Goal: Task Accomplishment & Management: Manage account settings

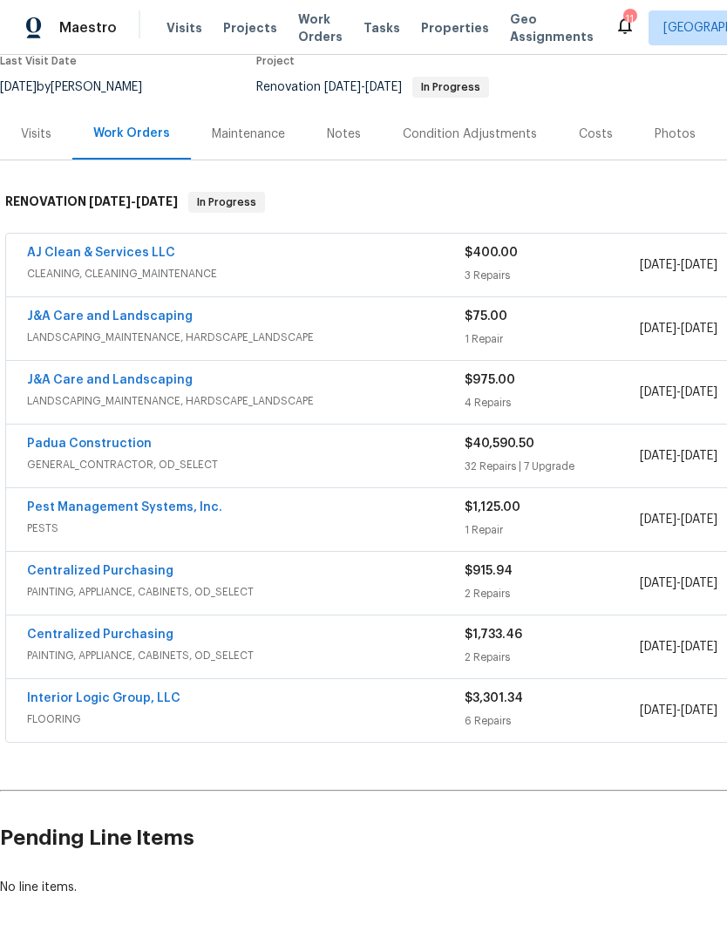
scroll to position [155, 0]
click at [126, 446] on link "Padua Construction" at bounding box center [89, 445] width 125 height 12
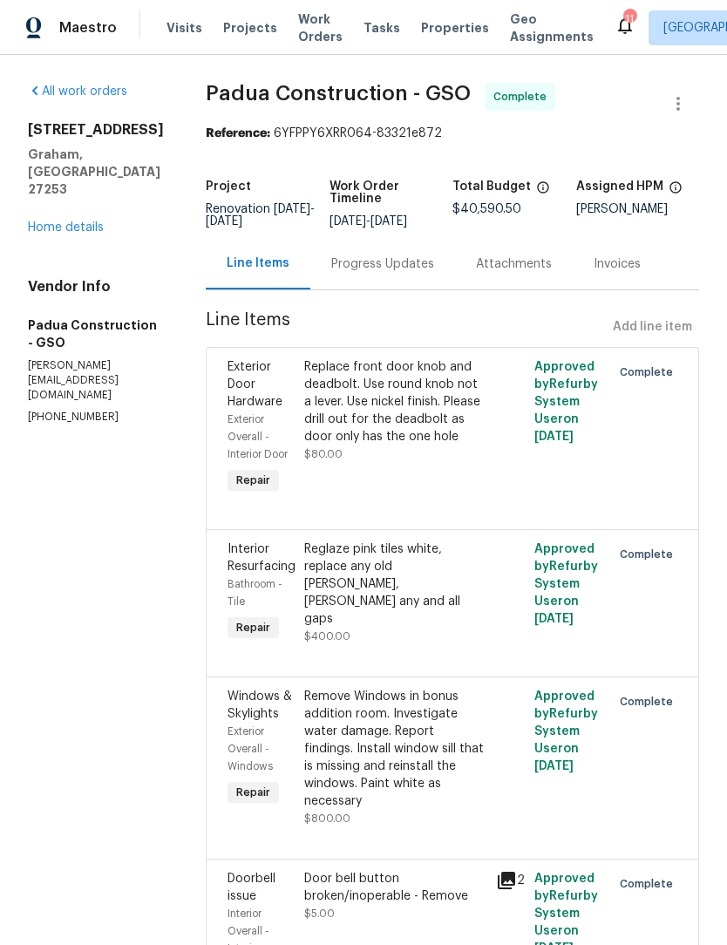
click at [357, 283] on div "Progress Updates" at bounding box center [382, 263] width 145 height 51
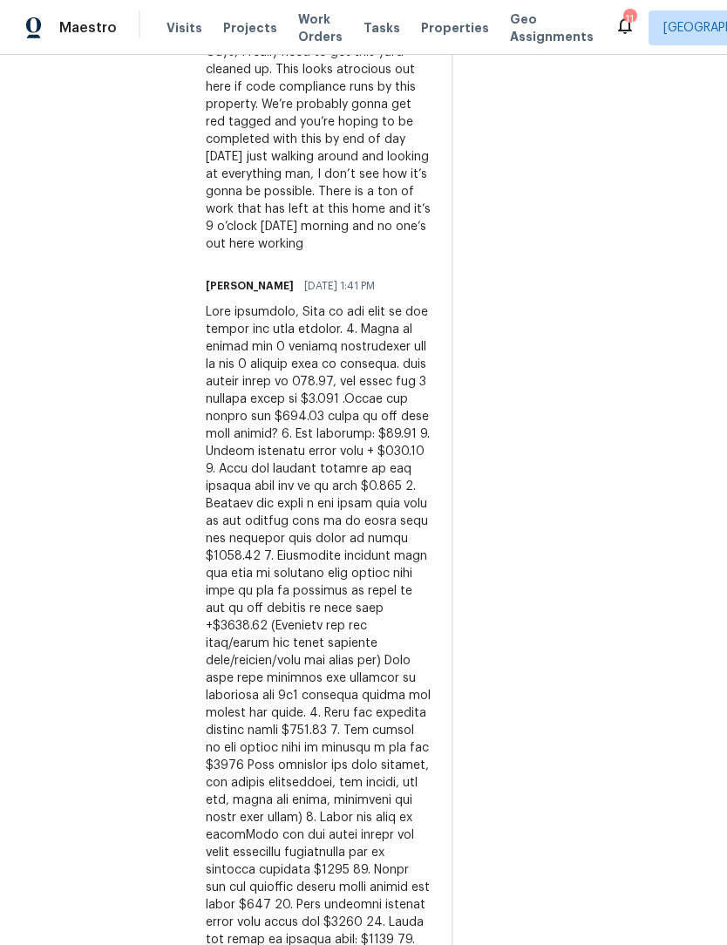
scroll to position [1345, 0]
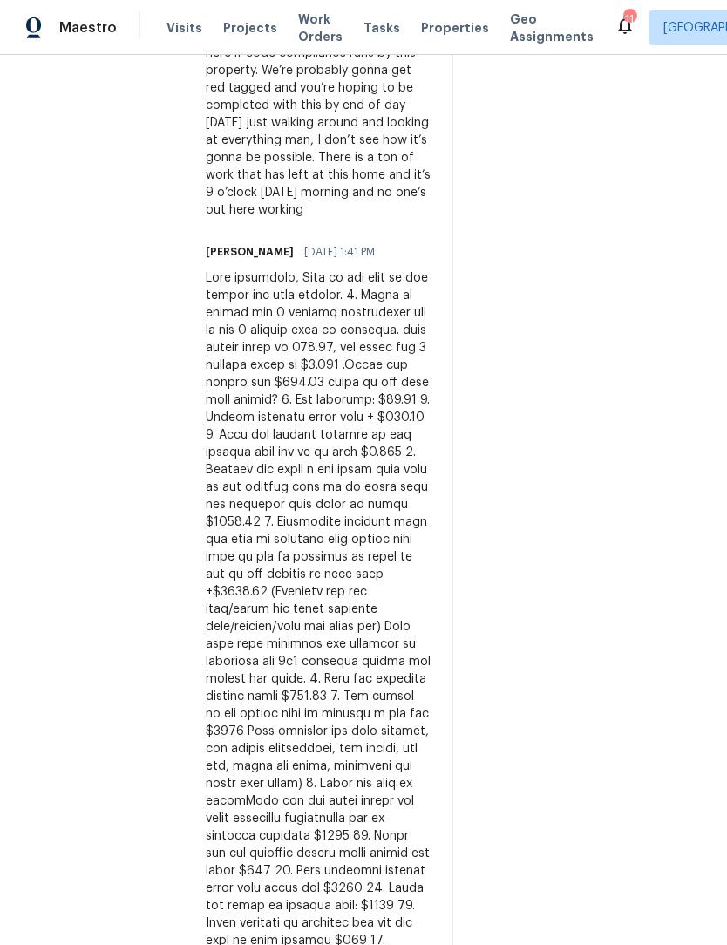
click at [206, 269] on div at bounding box center [318, 792] width 225 height 1046
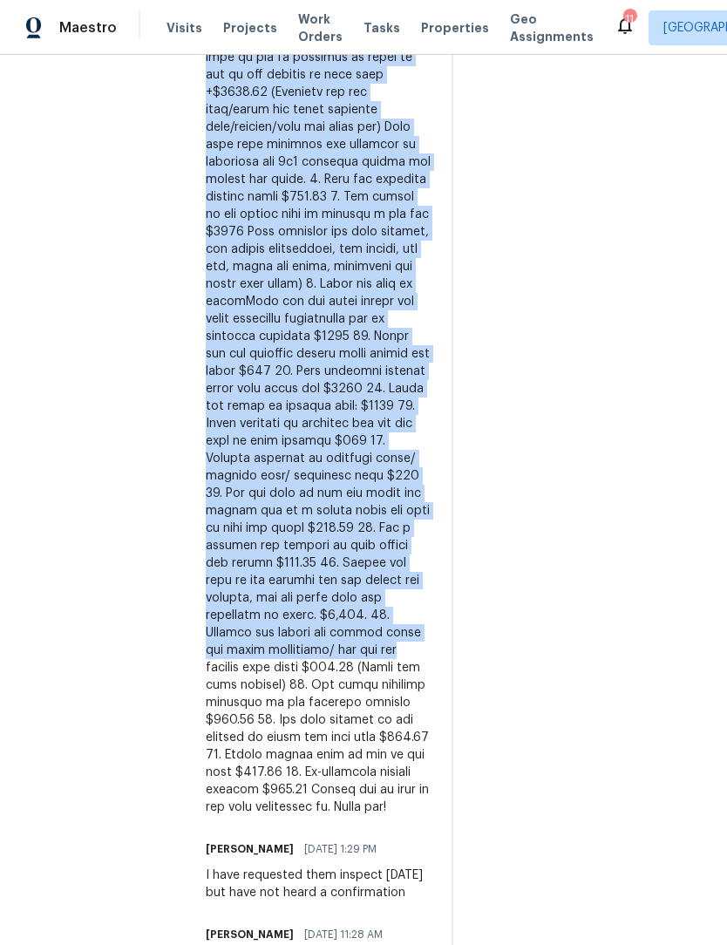
scroll to position [1851, 0]
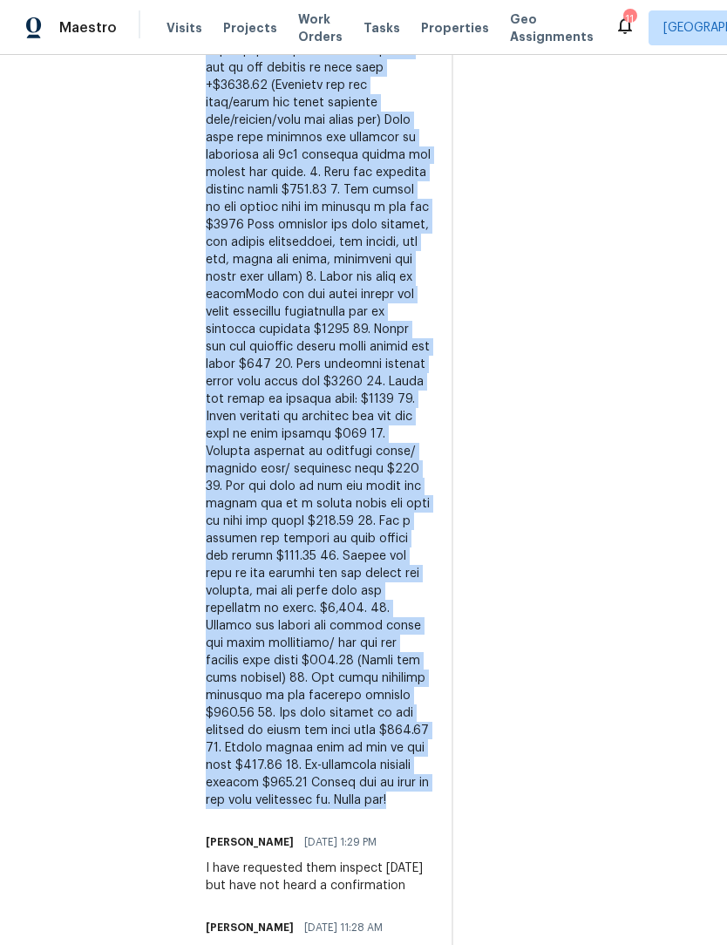
copy div "Good afternoon, Here is the list of the extras for this project. 1. Scope is pa…"
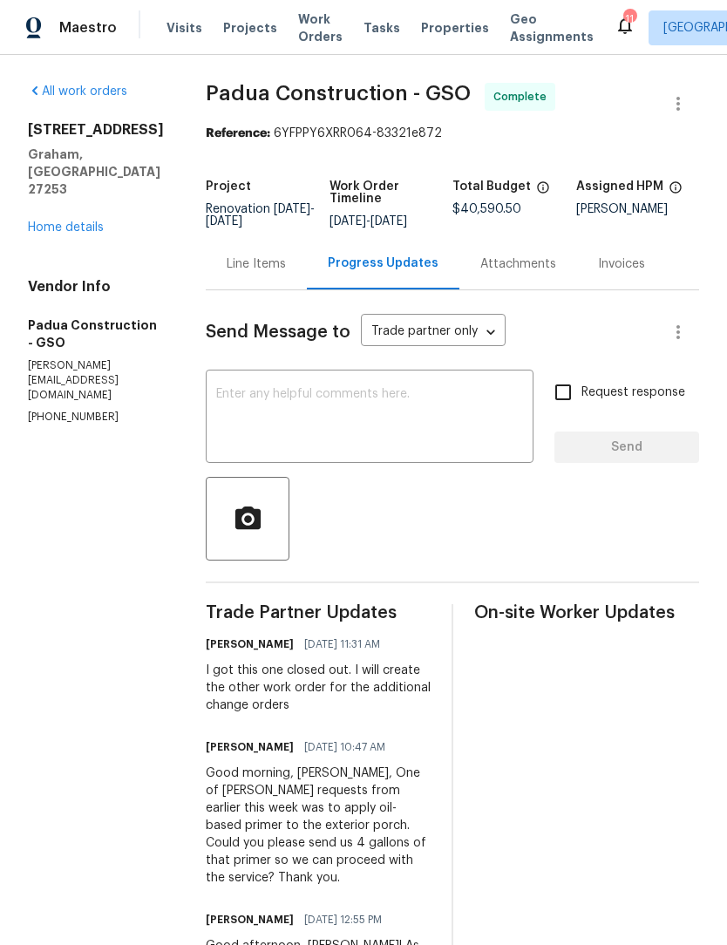
scroll to position [0, 0]
click at [71, 234] on link "Home details" at bounding box center [66, 227] width 76 height 12
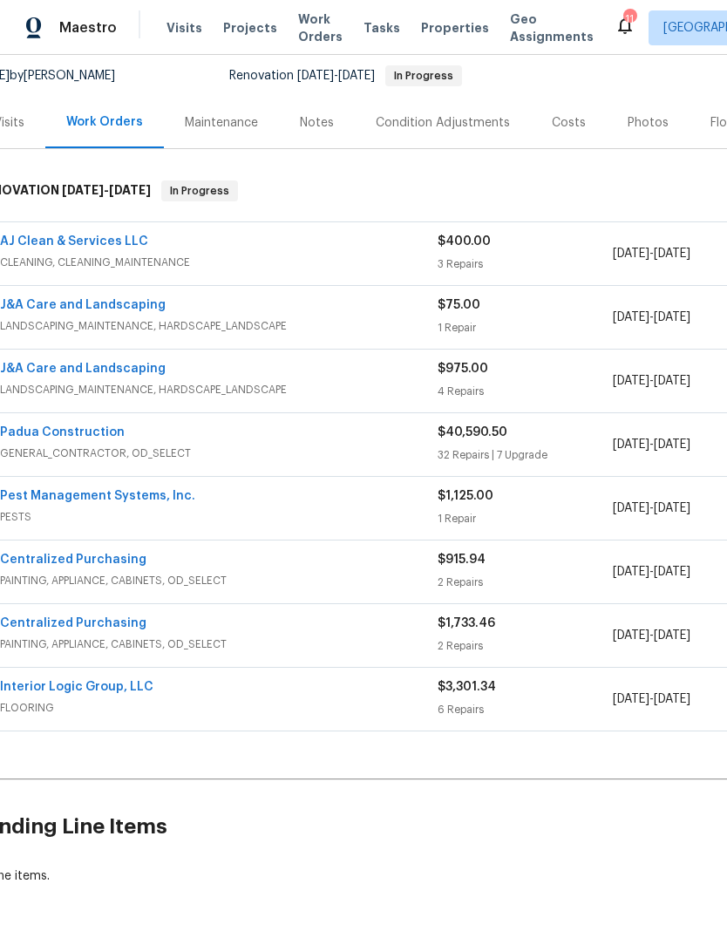
click at [674, 847] on h2 "Pending Line Items" at bounding box center [412, 826] width 878 height 81
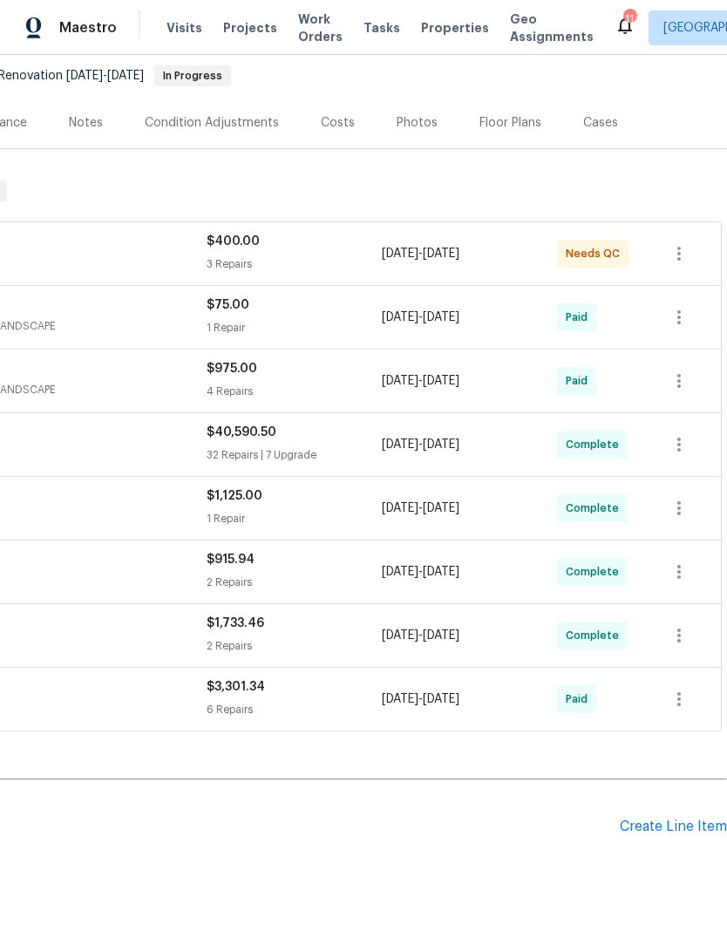
scroll to position [167, 258]
click at [667, 827] on div "Create Line Item" at bounding box center [673, 827] width 107 height 17
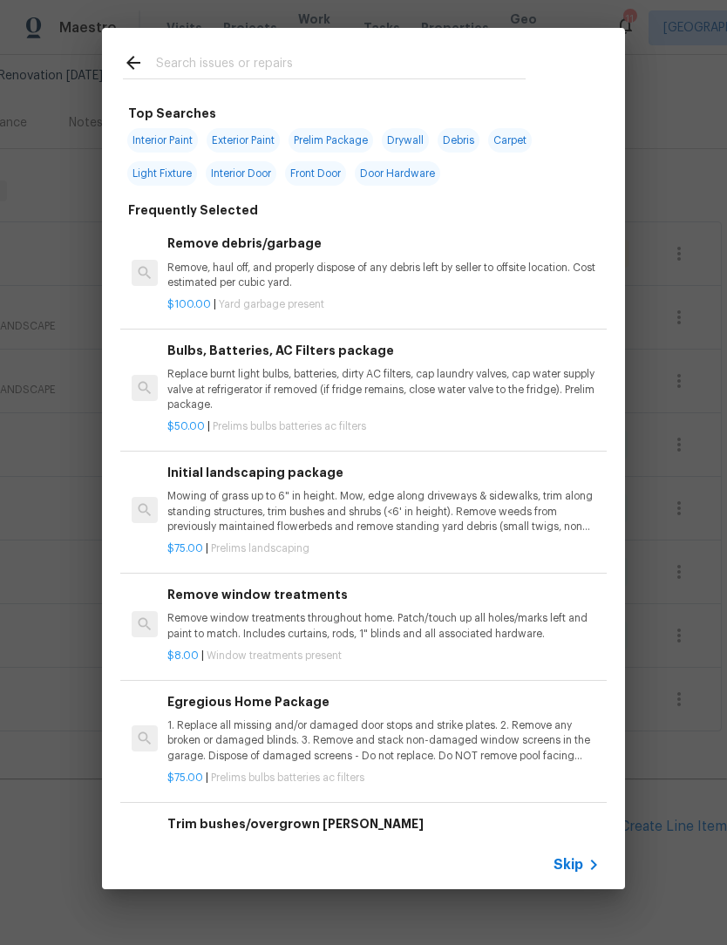
click at [174, 66] on input "text" at bounding box center [341, 65] width 370 height 26
click at [198, 56] on input "text" at bounding box center [341, 65] width 370 height 26
type input "Add"
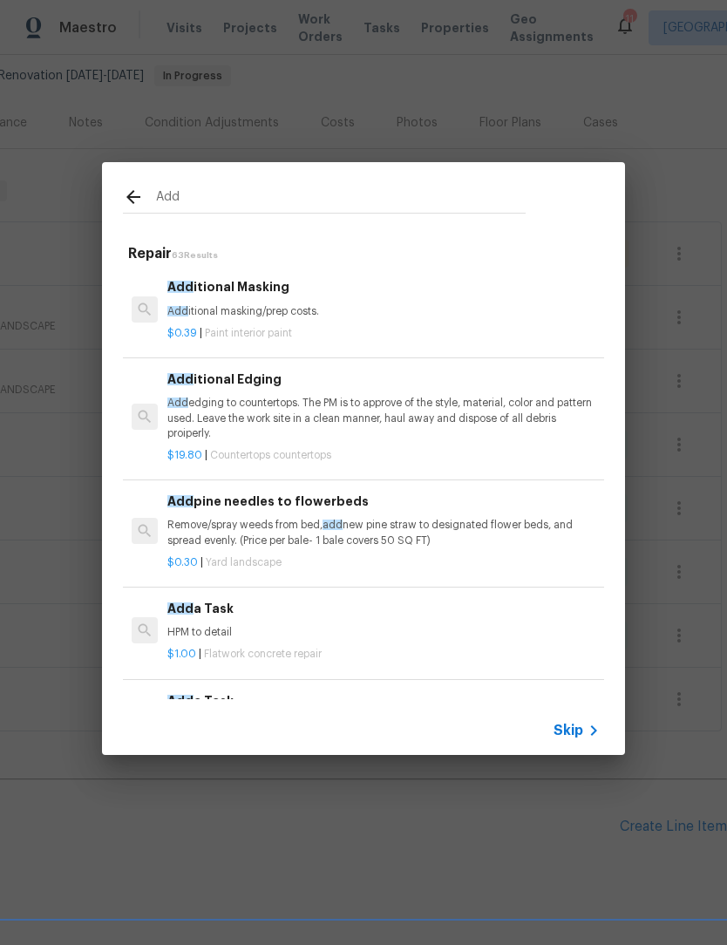
click at [342, 612] on h6 "Add a Task" at bounding box center [383, 608] width 432 height 19
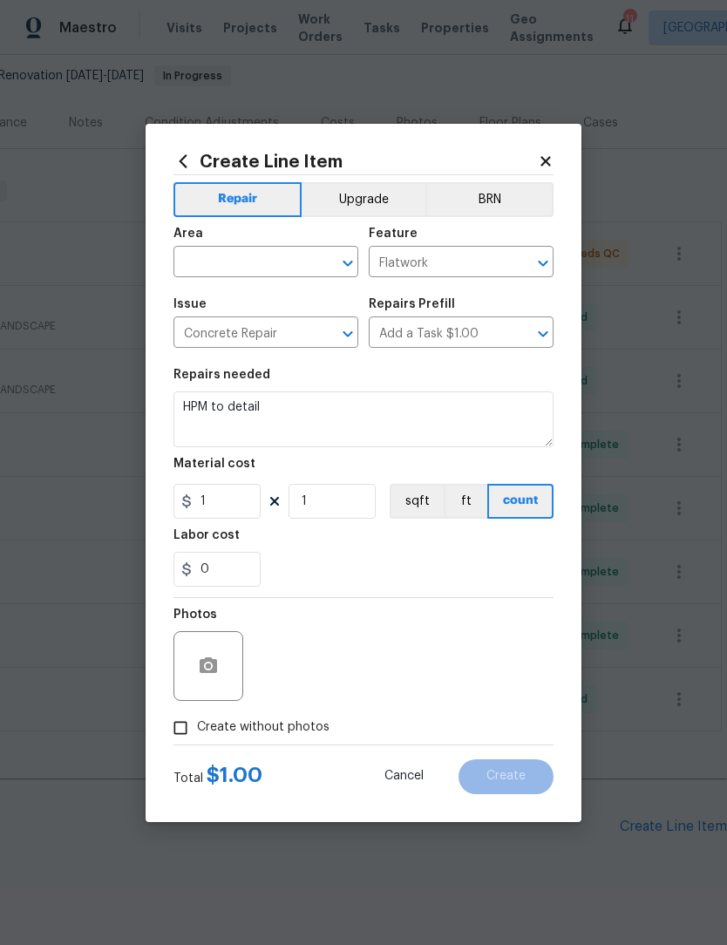
click at [211, 254] on input "text" at bounding box center [242, 263] width 136 height 27
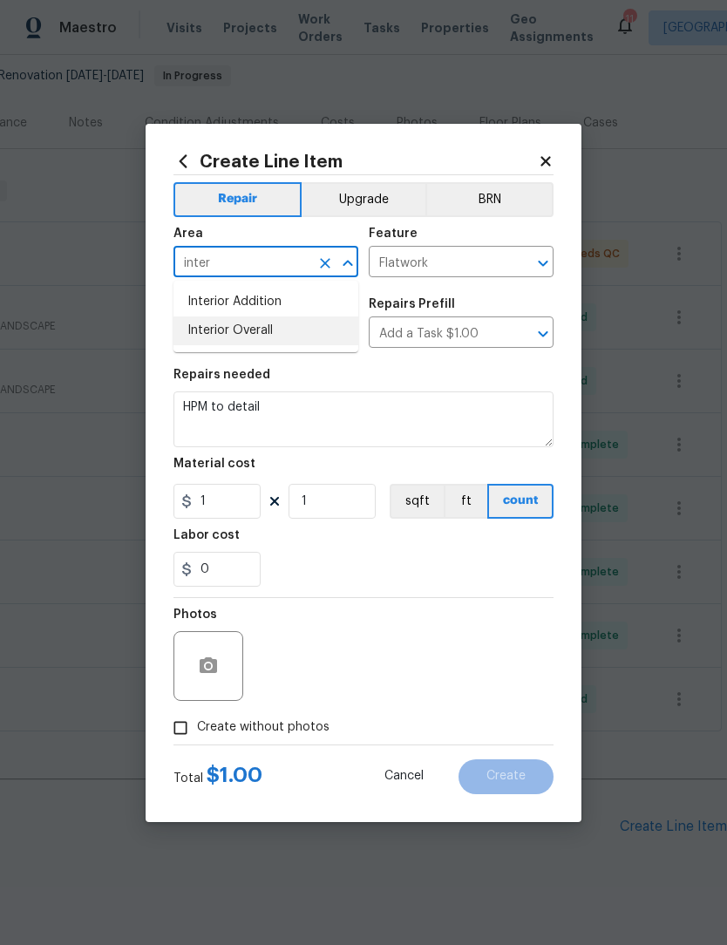
click at [258, 330] on li "Interior Overall" at bounding box center [266, 331] width 185 height 29
type input "Interior Overall"
click at [487, 257] on input "Flatwork" at bounding box center [437, 263] width 136 height 27
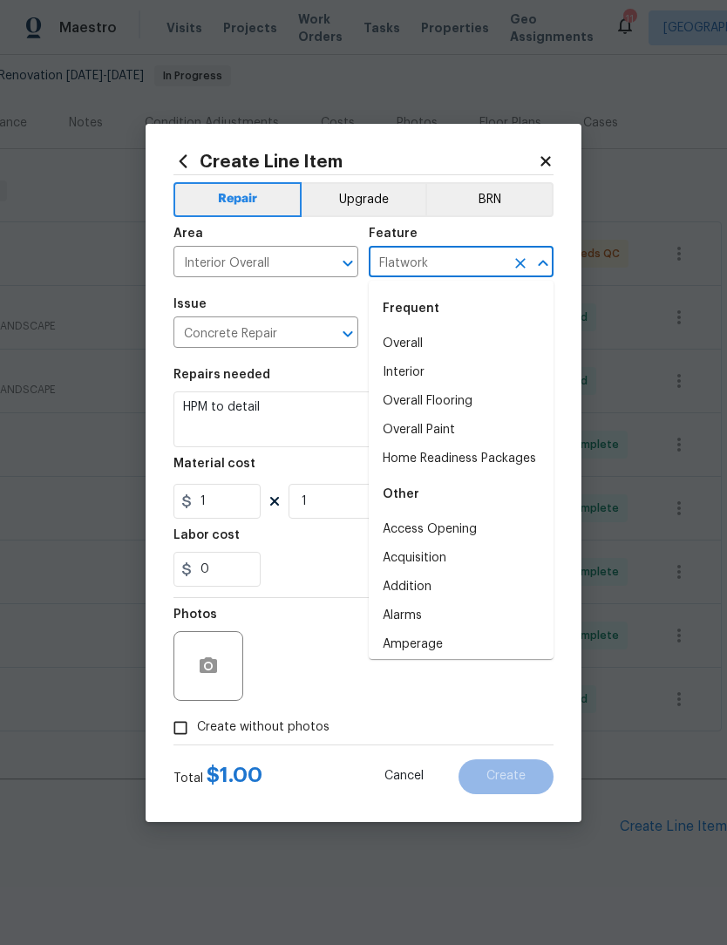
click at [422, 347] on li "Overall" at bounding box center [461, 344] width 185 height 29
type input "Overall"
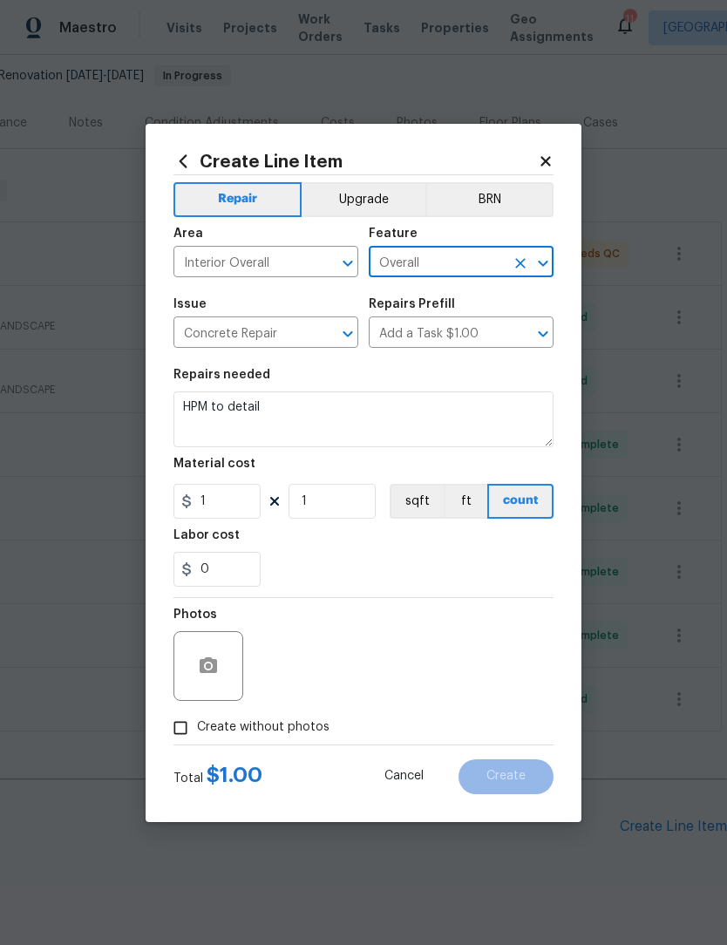
click at [332, 333] on icon "Clear" at bounding box center [325, 333] width 17 height 17
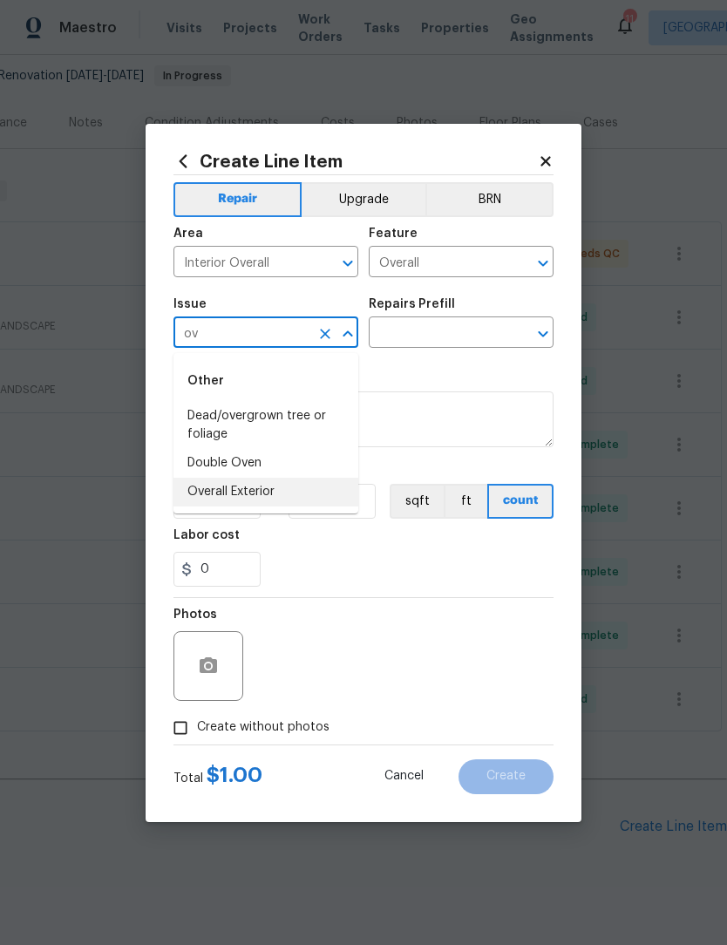
click at [261, 496] on li "Overall Exterior" at bounding box center [266, 492] width 185 height 29
type input "Overall Exterior"
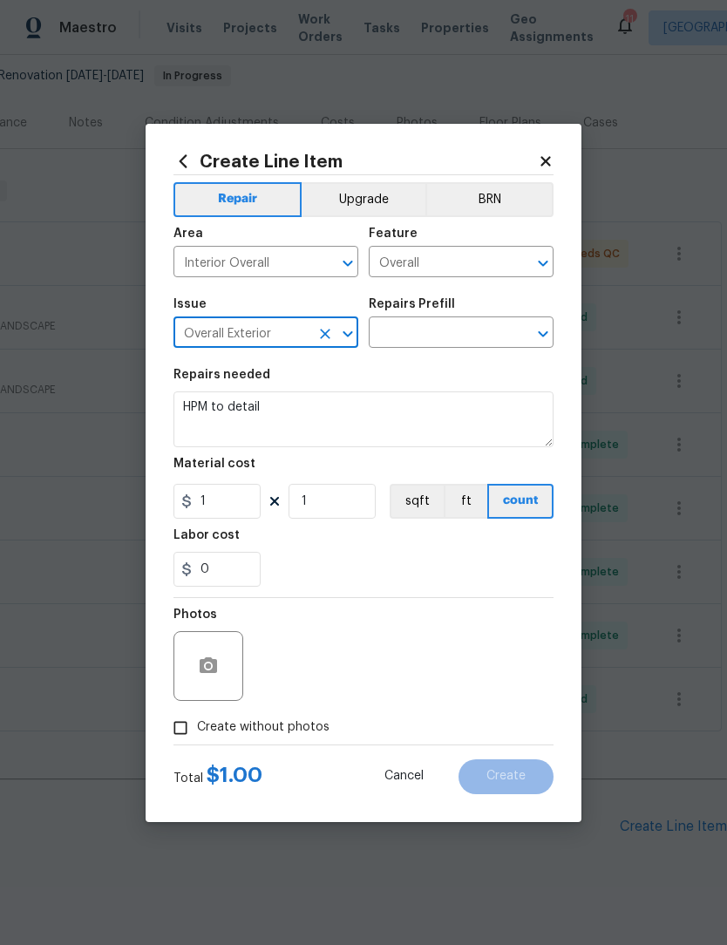
click at [448, 329] on input "text" at bounding box center [437, 334] width 136 height 27
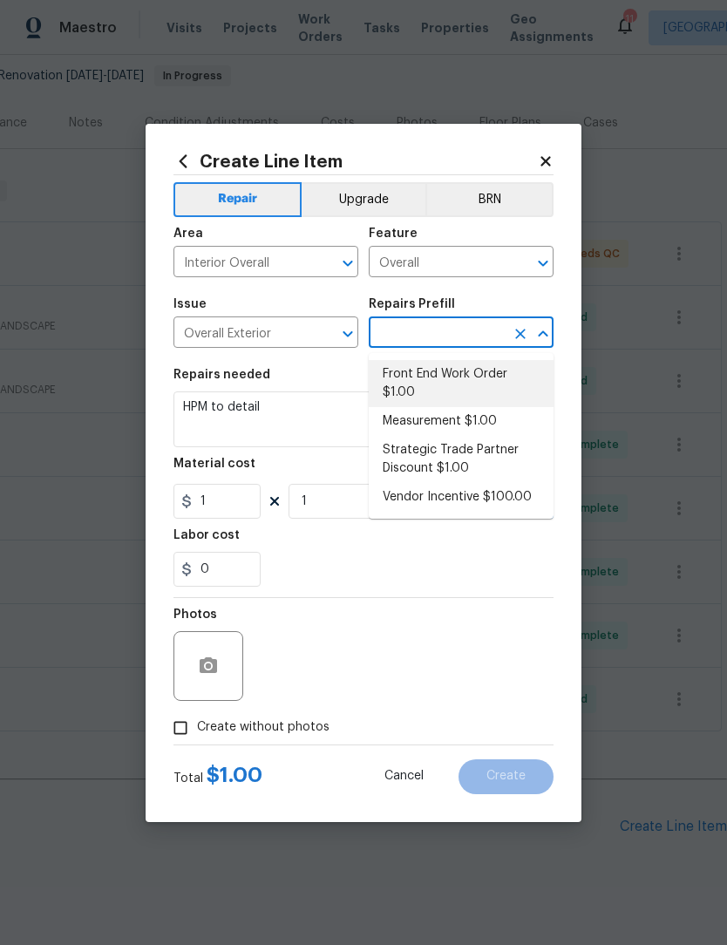
click at [477, 362] on li "Front End Work Order $1.00" at bounding box center [461, 383] width 185 height 47
type input "Front End Work Order $1.00"
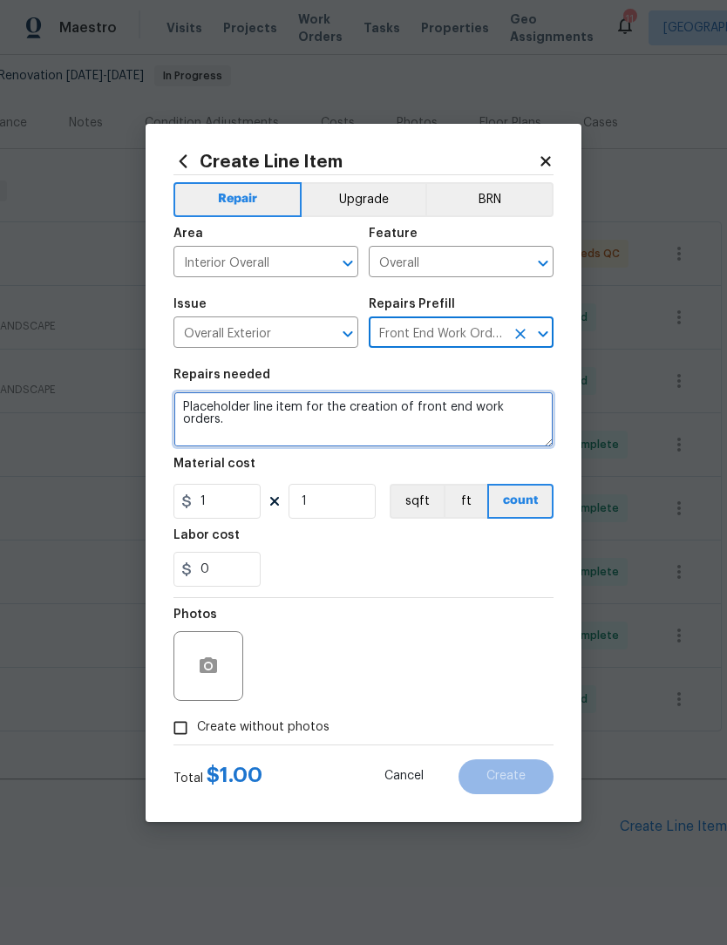
click at [540, 408] on textarea "Placeholder line item for the creation of front end work orders." at bounding box center [364, 419] width 380 height 56
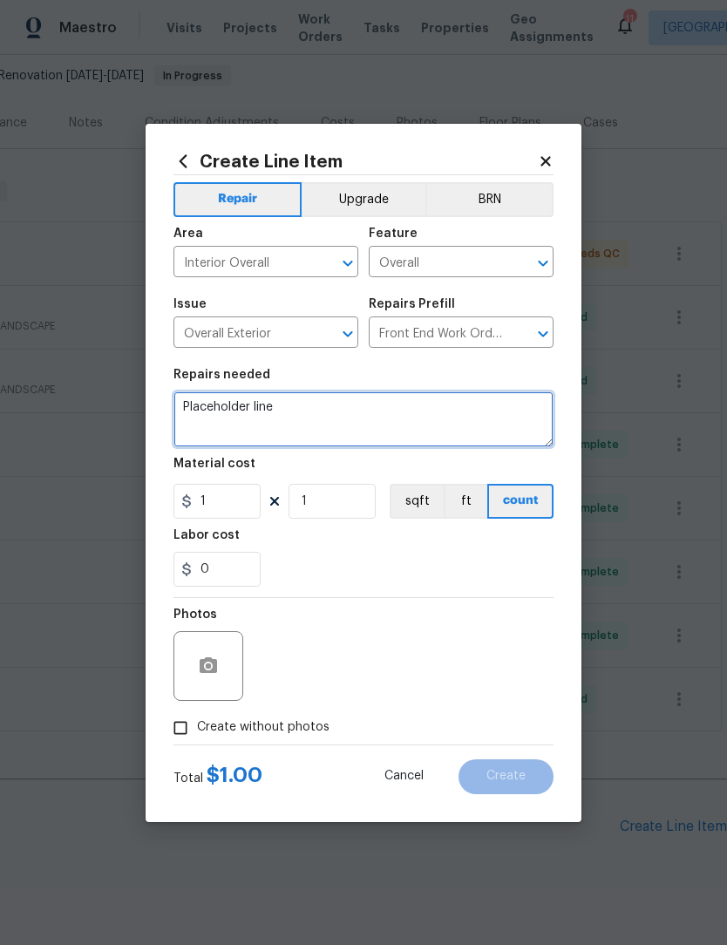
type textarea "Placeholder"
click at [202, 399] on textarea at bounding box center [364, 419] width 380 height 56
paste textarea "Good afternoon, Here is the list of the extras for this project. 1. Scope is pa…"
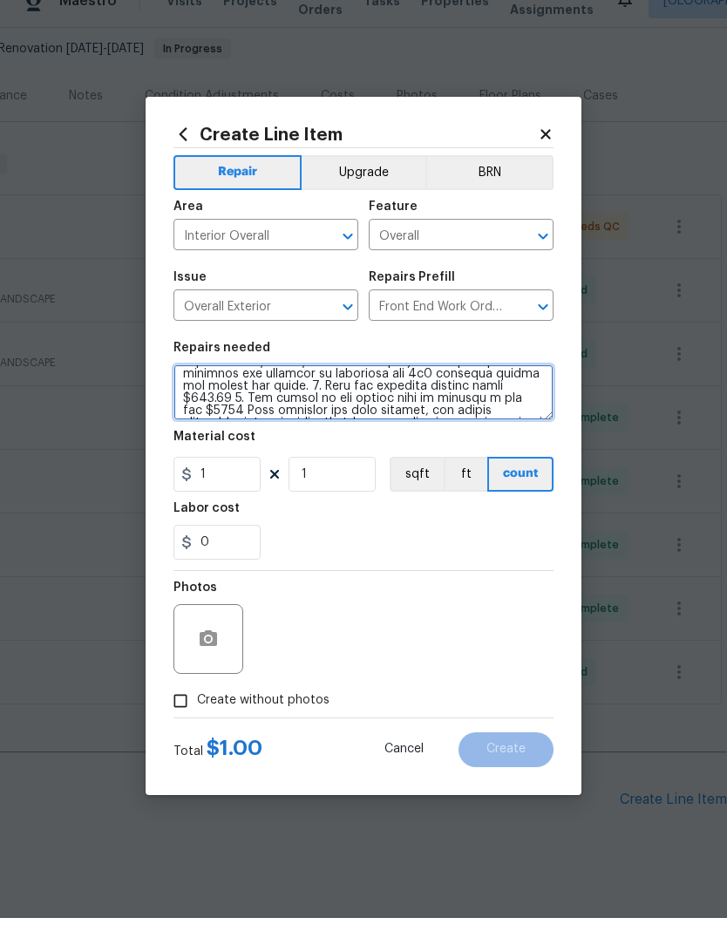
scroll to position [164, 0]
click at [539, 391] on textarea at bounding box center [364, 419] width 380 height 56
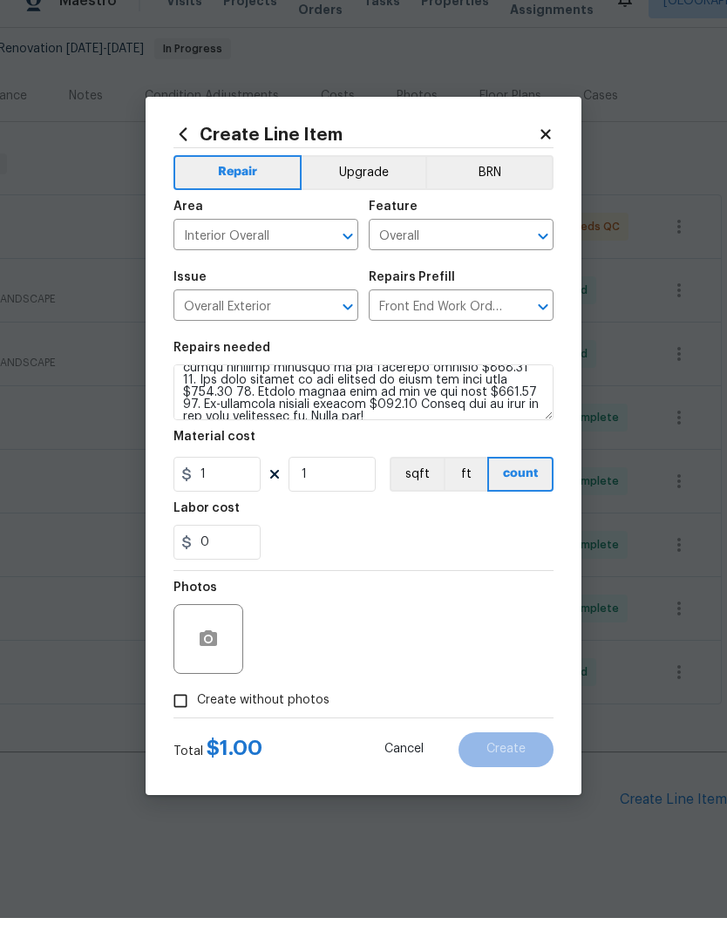
scroll to position [27, 0]
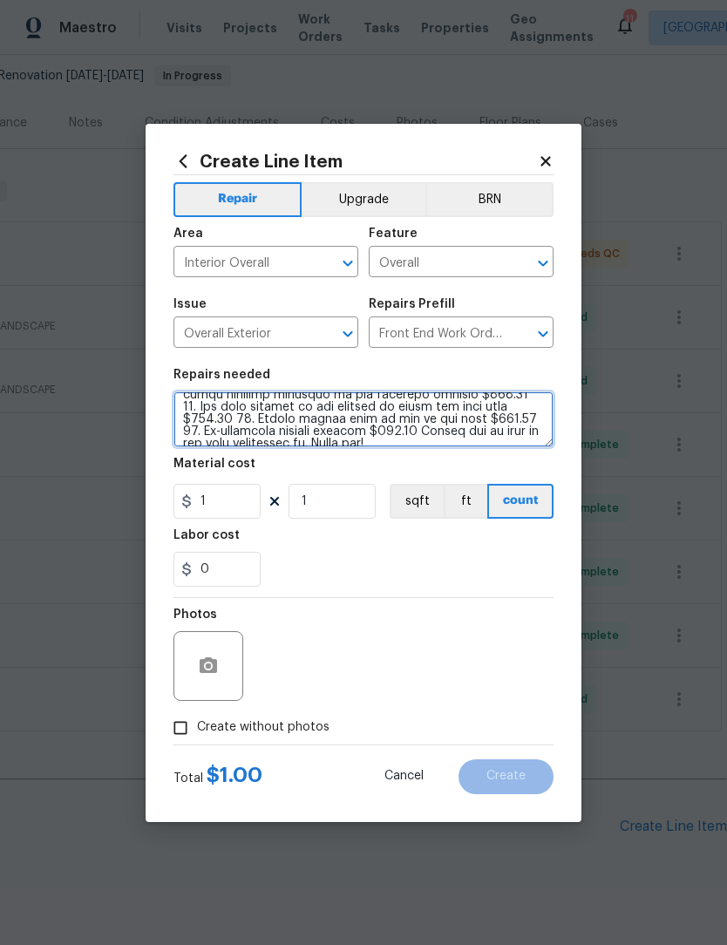
type textarea "Good afternoon, Here is the list of the extras for this project. 1. Scope is pa…"
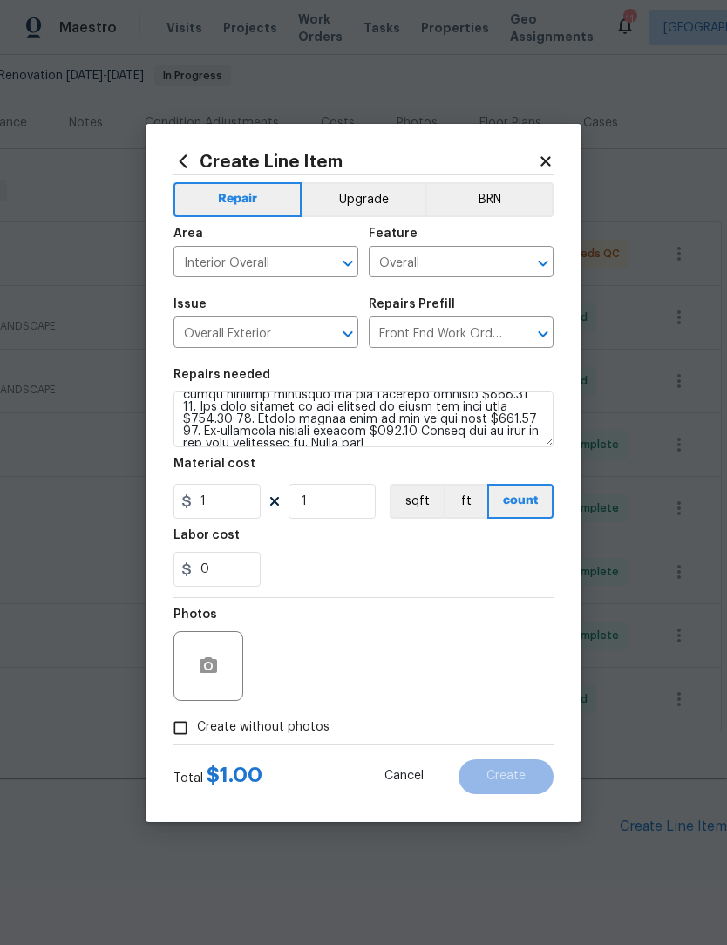
click at [189, 729] on input "Create without photos" at bounding box center [180, 727] width 33 height 33
checkbox input "true"
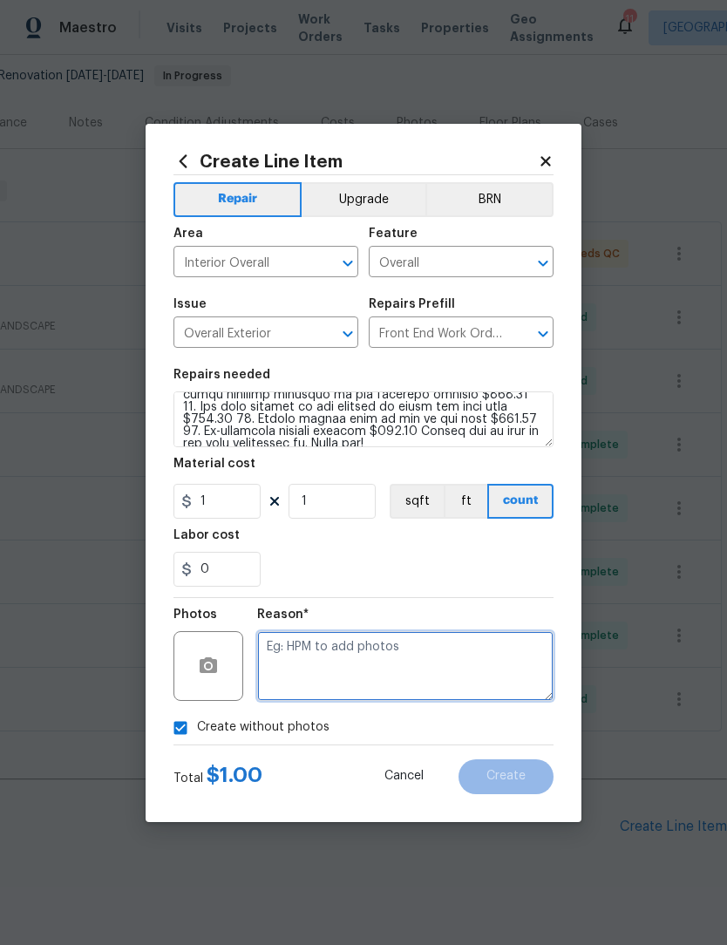
click at [370, 660] on textarea at bounding box center [405, 666] width 296 height 70
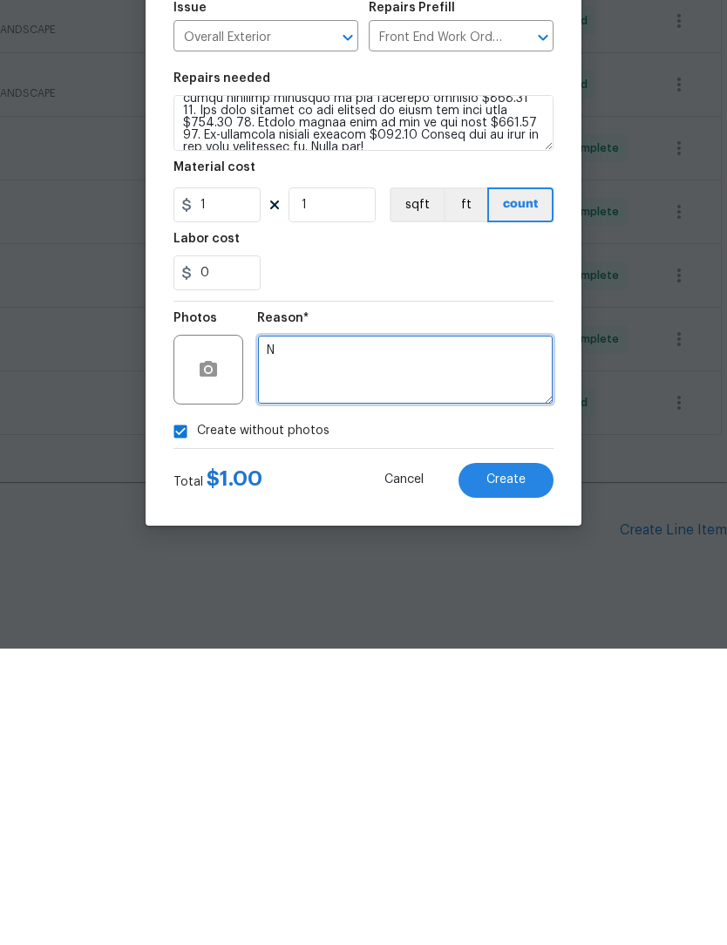
scroll to position [58, 0]
type textarea "Na"
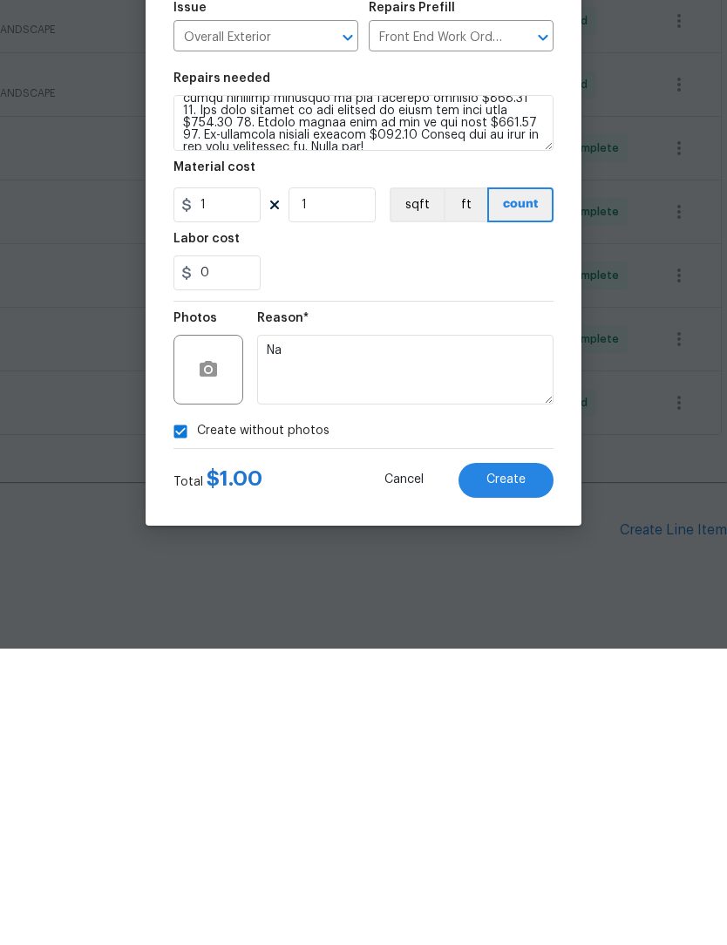
click at [528, 759] on button "Create" at bounding box center [506, 776] width 95 height 35
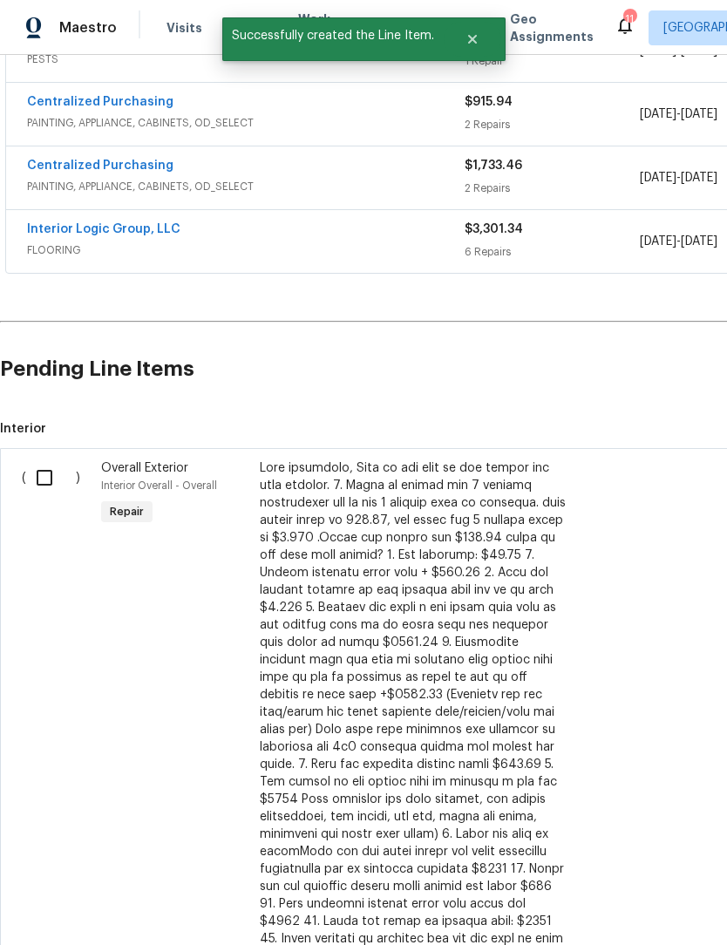
scroll to position [630, 0]
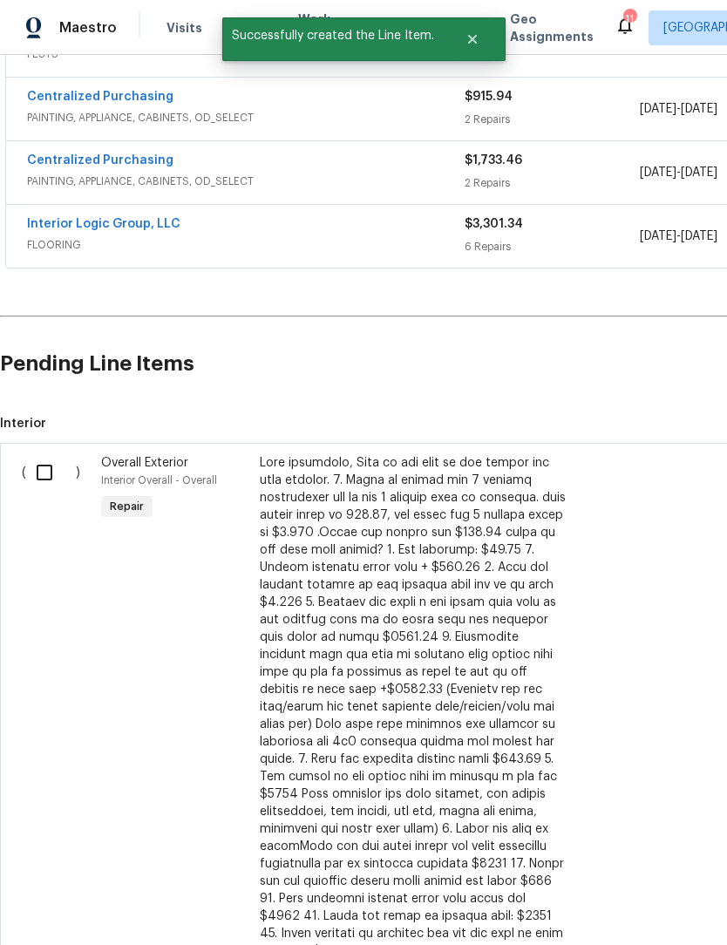
click at [43, 454] on input "checkbox" at bounding box center [51, 472] width 50 height 37
checkbox input "true"
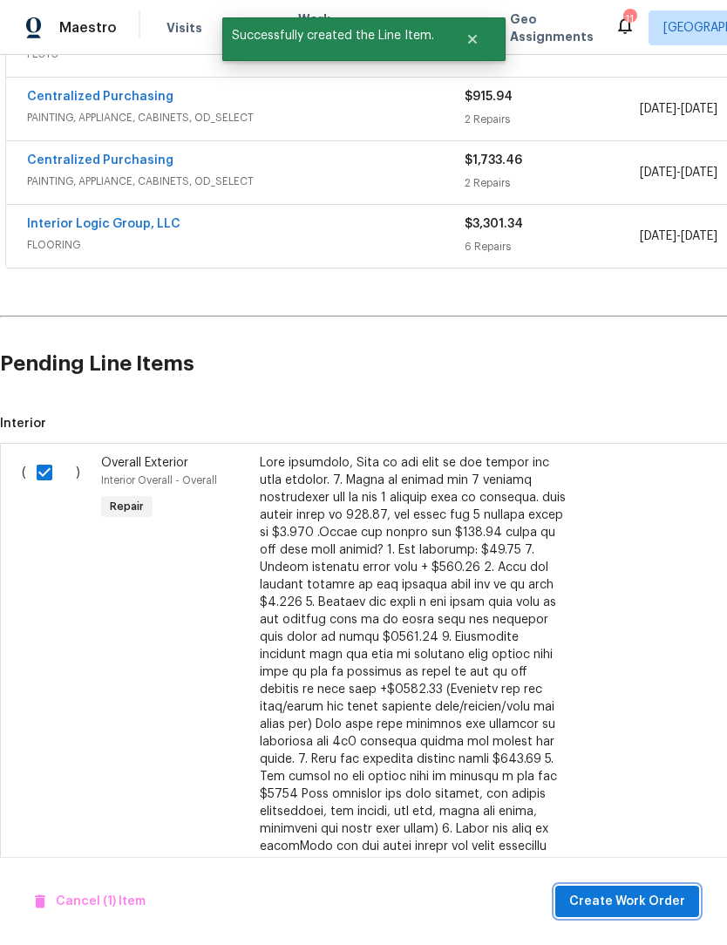
click at [616, 911] on span "Create Work Order" at bounding box center [627, 902] width 116 height 22
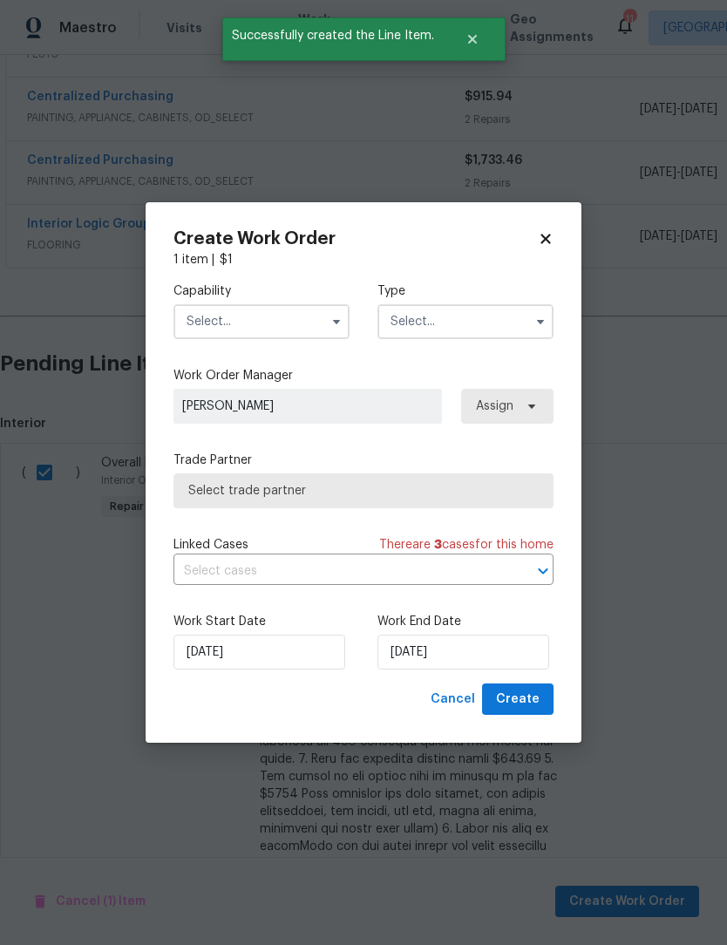
click at [239, 317] on input "text" at bounding box center [262, 321] width 176 height 35
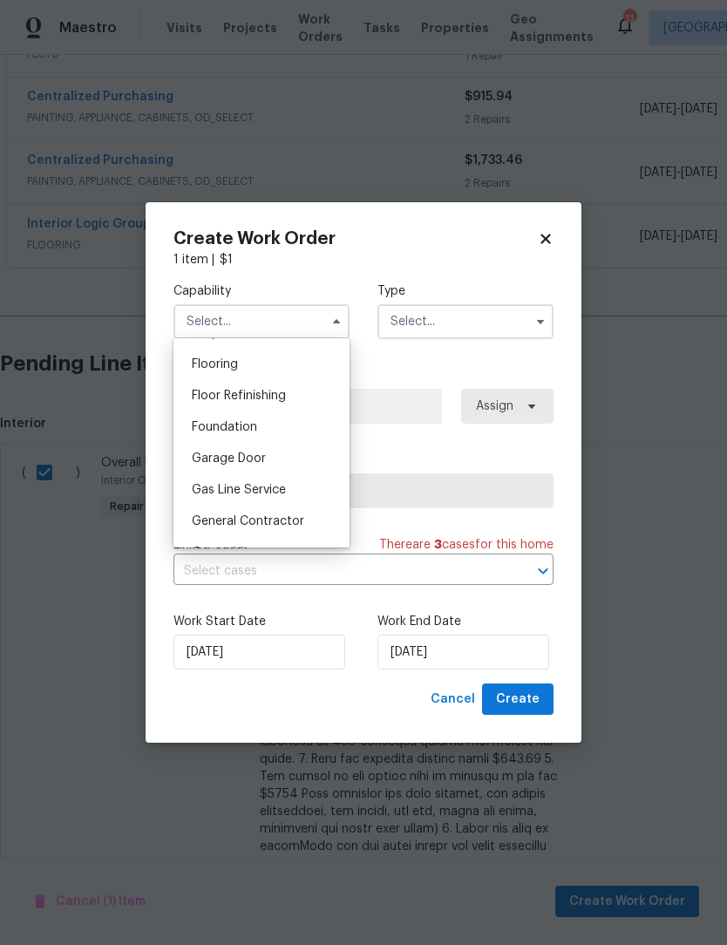
scroll to position [672, 0]
click at [270, 528] on div "General Contractor" at bounding box center [261, 519] width 167 height 31
type input "General Contractor"
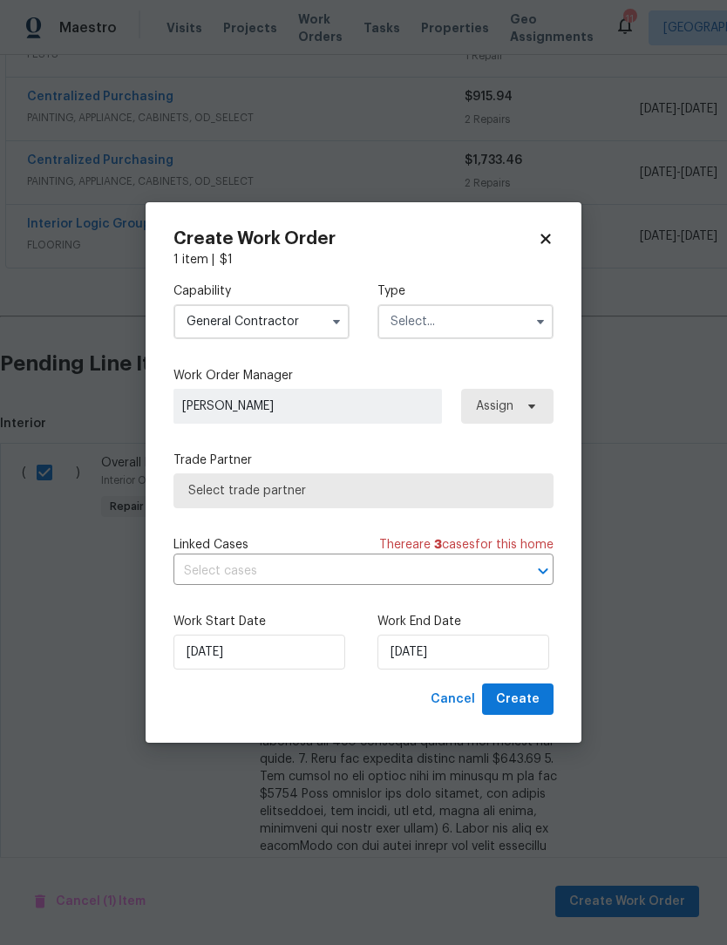
click at [453, 318] on input "text" at bounding box center [466, 321] width 176 height 35
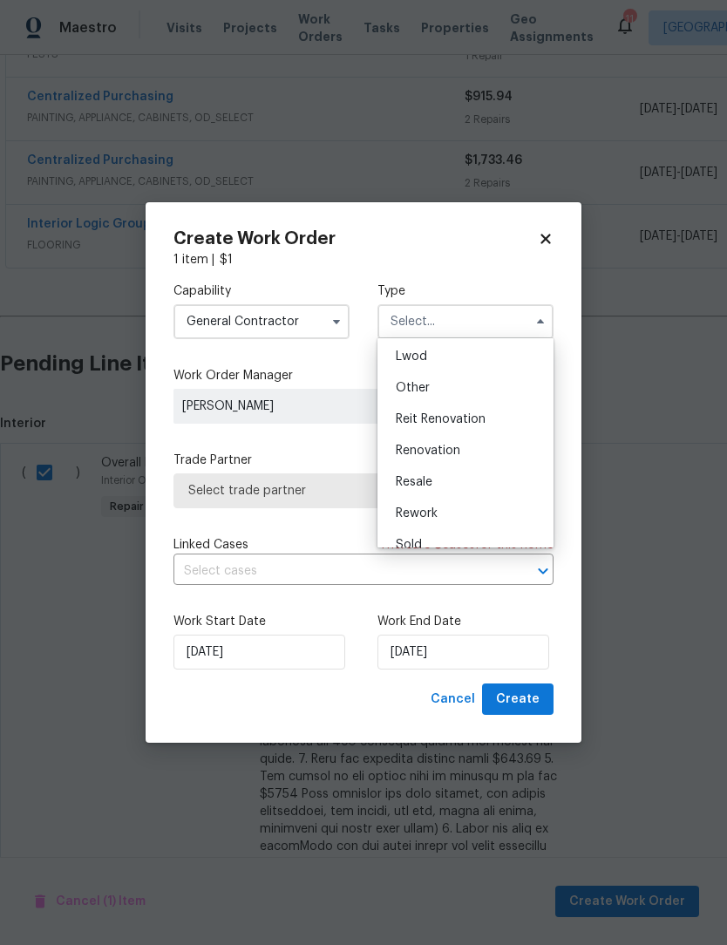
scroll to position [189, 0]
click at [439, 450] on span "Renovation" at bounding box center [428, 452] width 65 height 12
type input "Renovation"
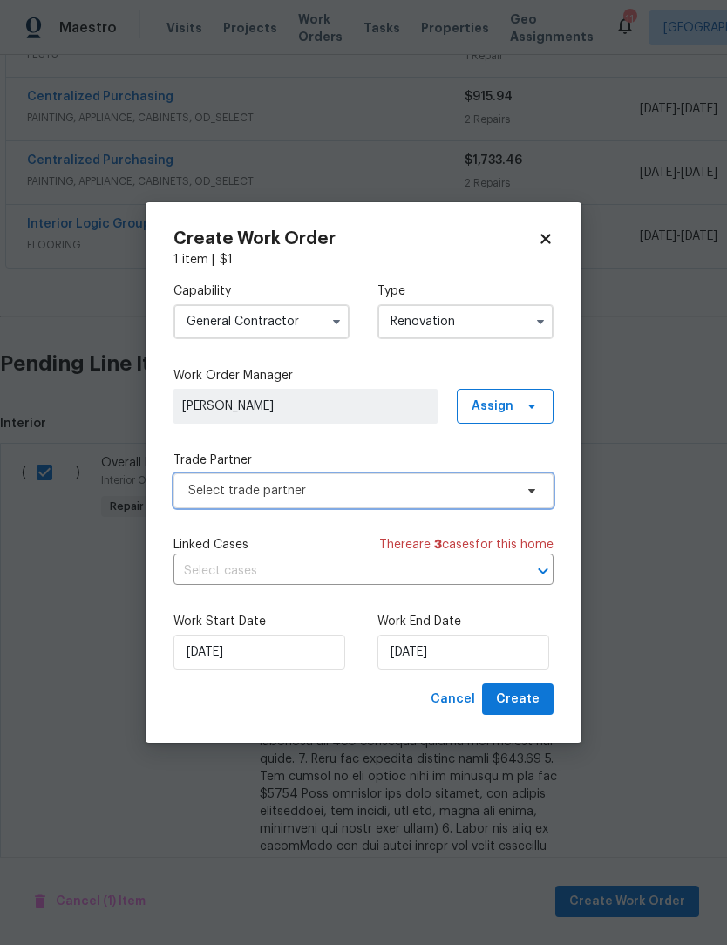
click at [303, 499] on span "Select trade partner" at bounding box center [364, 490] width 380 height 35
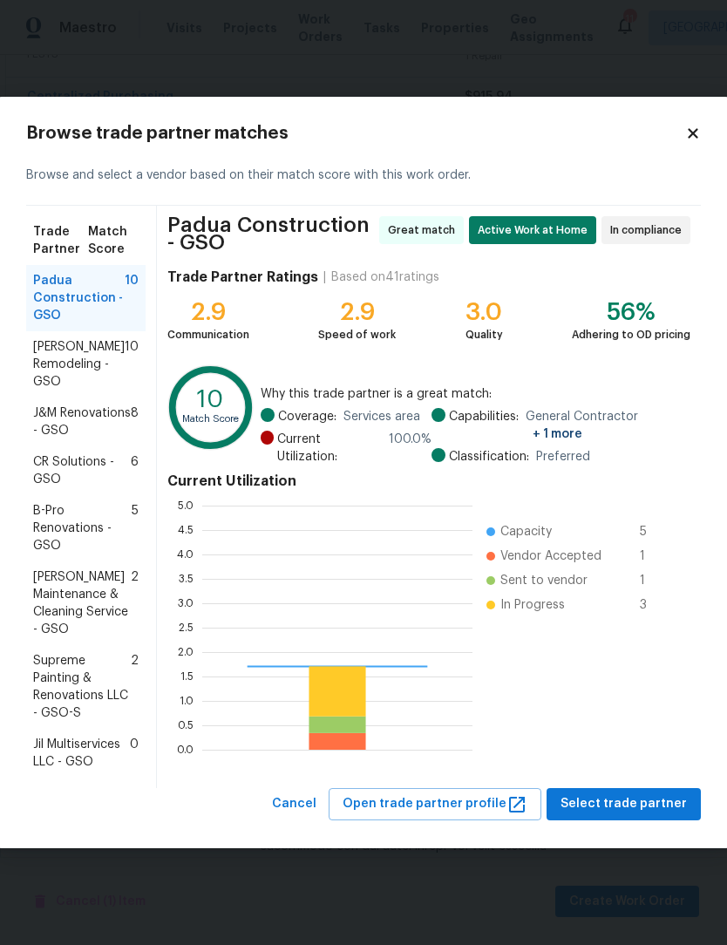
scroll to position [244, 270]
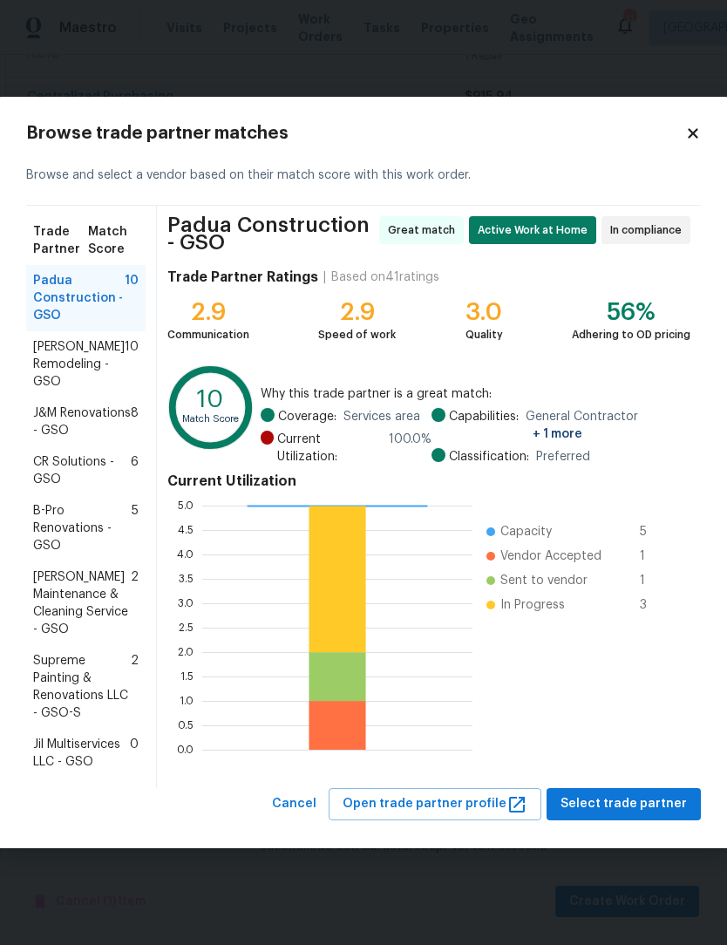
click at [69, 297] on span "Padua Construction - GSO" at bounding box center [79, 298] width 92 height 52
click at [648, 797] on button "Select trade partner" at bounding box center [624, 804] width 154 height 32
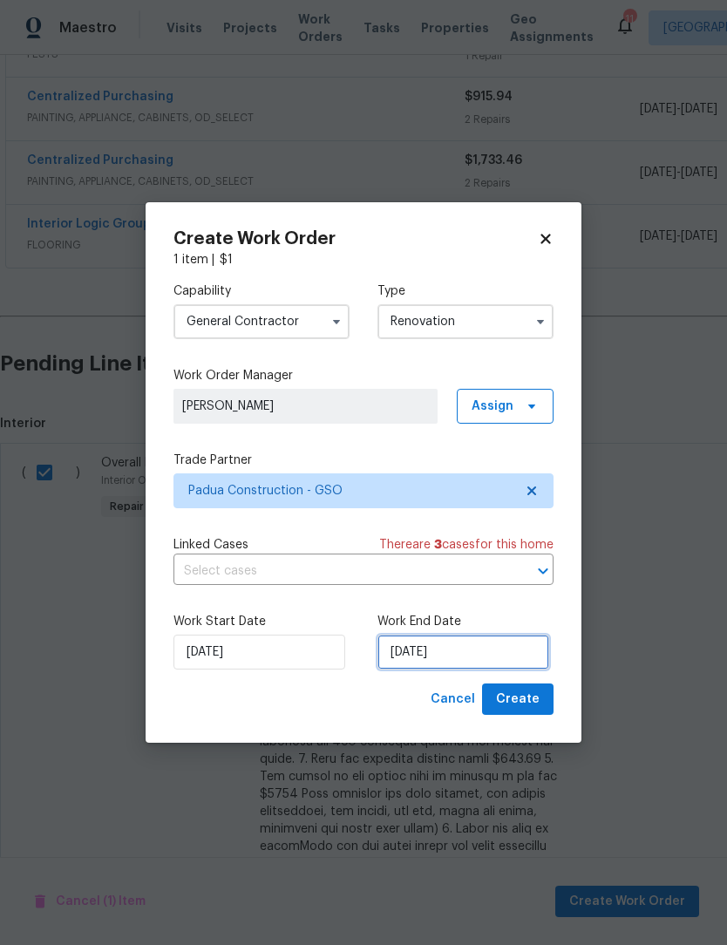
click at [472, 651] on input "9/14/2025" at bounding box center [464, 652] width 172 height 35
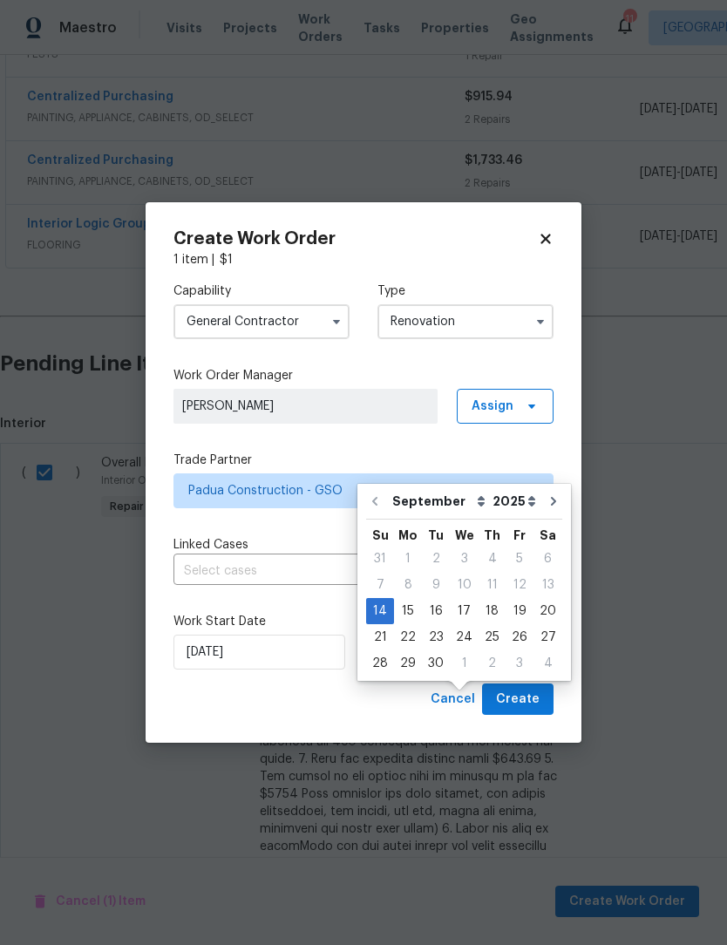
scroll to position [58, 0]
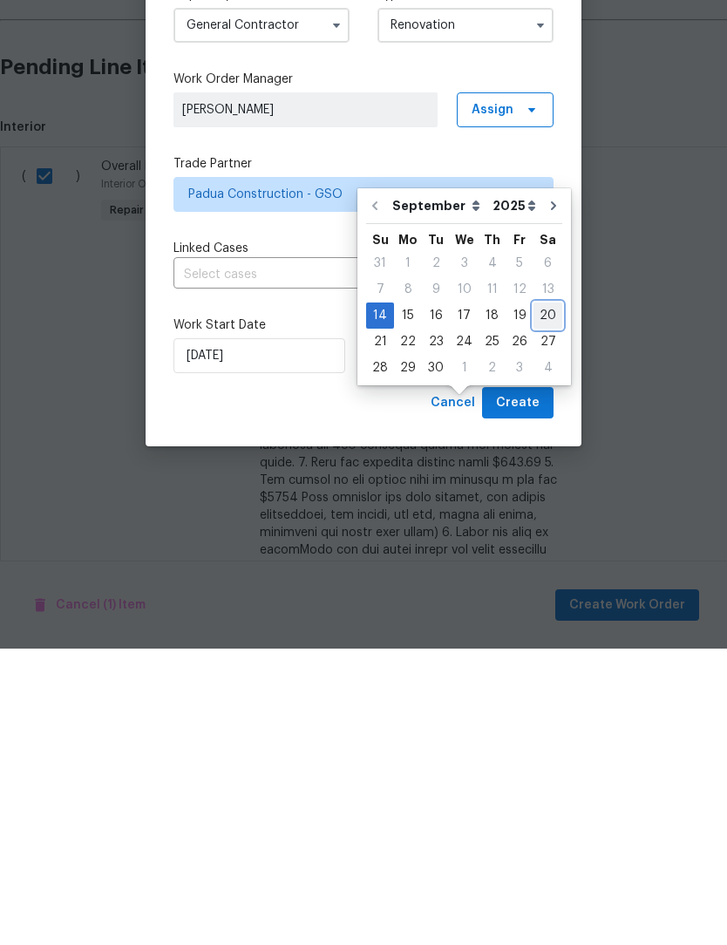
click at [545, 600] on div "20" at bounding box center [548, 612] width 29 height 24
type input "9/20/2025"
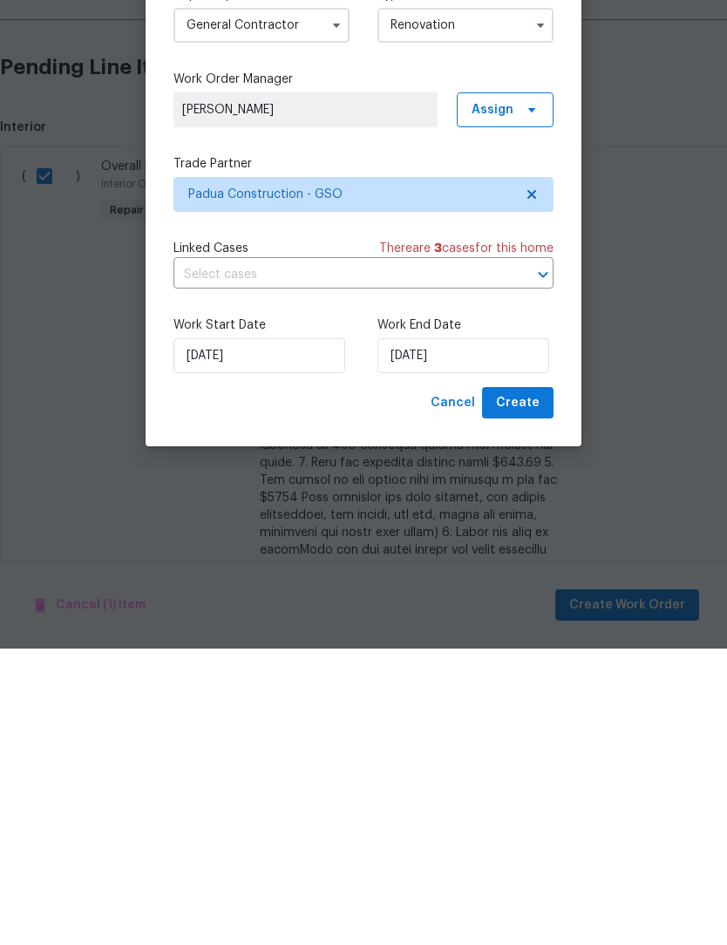
scroll to position [58, 0]
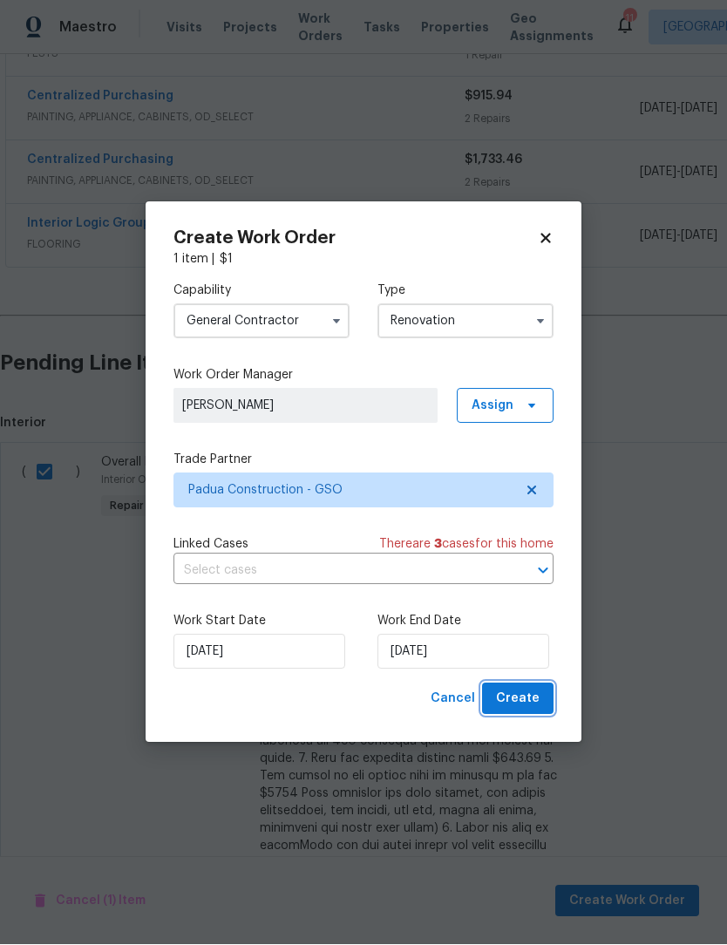
click at [528, 699] on span "Create" at bounding box center [518, 700] width 44 height 22
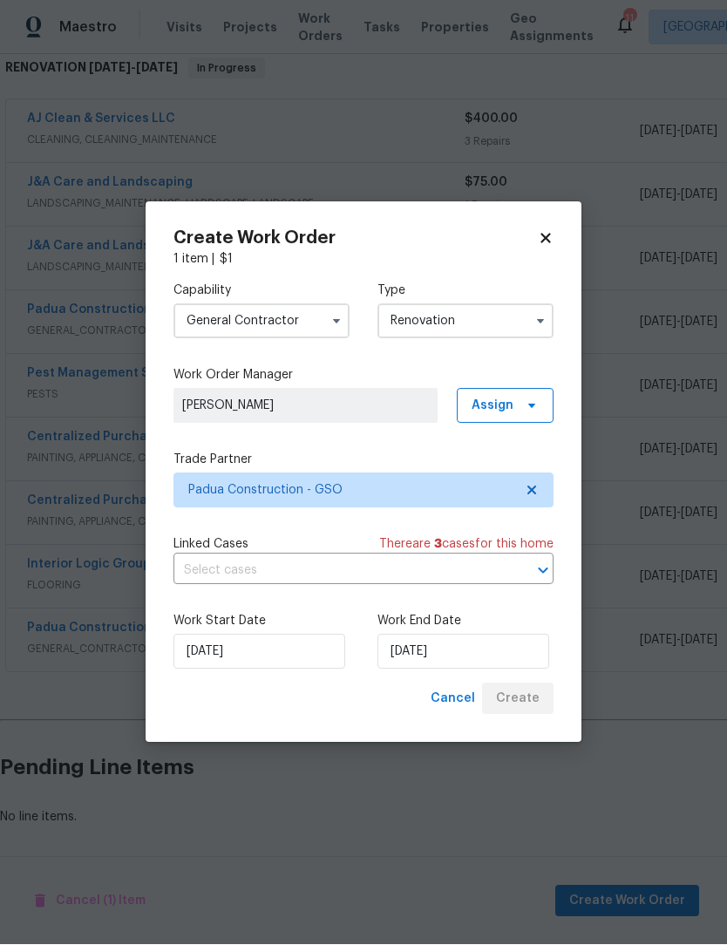
scroll to position [231, 0]
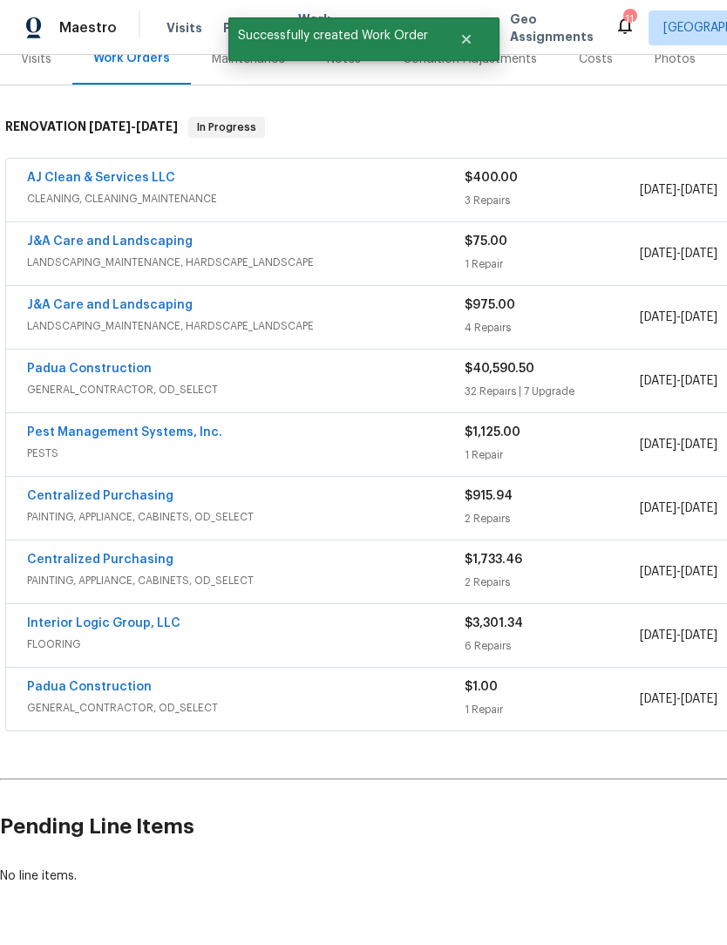
click at [61, 681] on link "Padua Construction" at bounding box center [89, 687] width 125 height 12
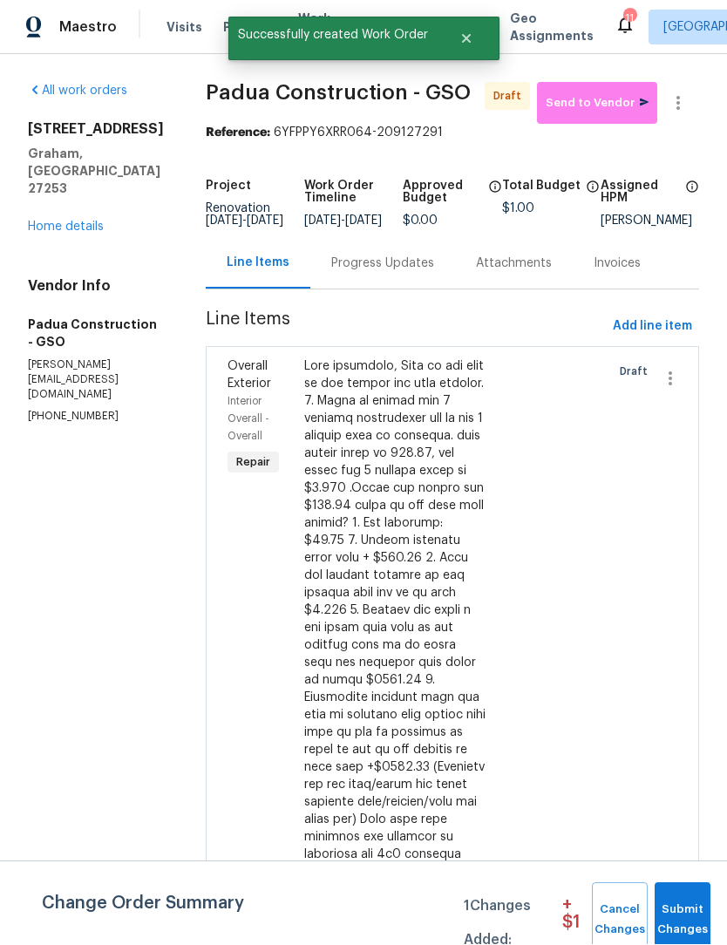
scroll to position [1, 0]
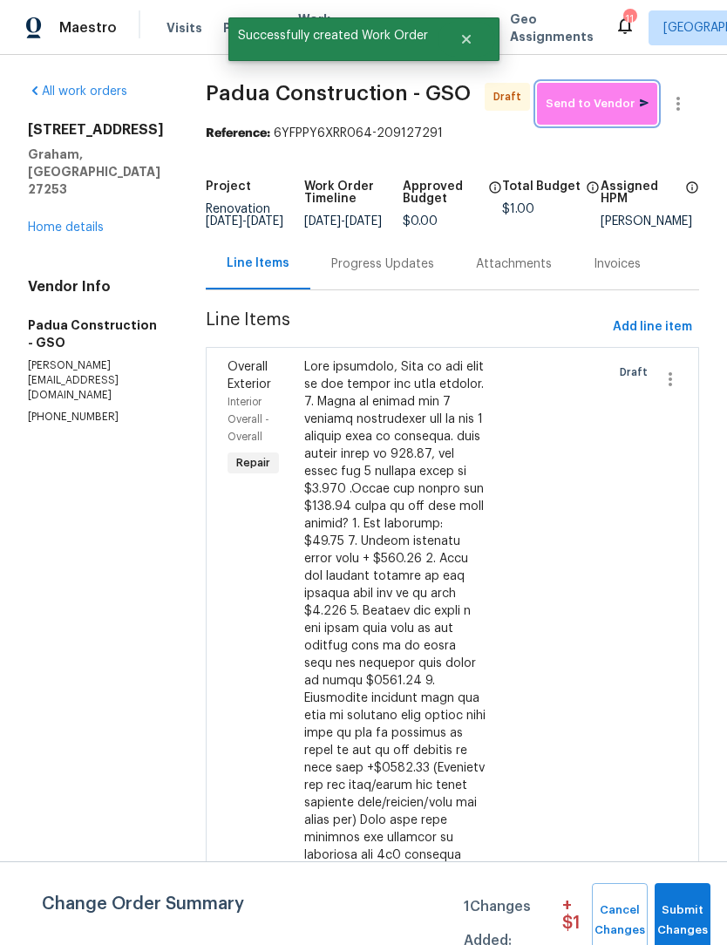
click at [607, 106] on span "Send to Vendor" at bounding box center [597, 104] width 103 height 20
click at [357, 269] on div "Progress Updates" at bounding box center [382, 263] width 103 height 17
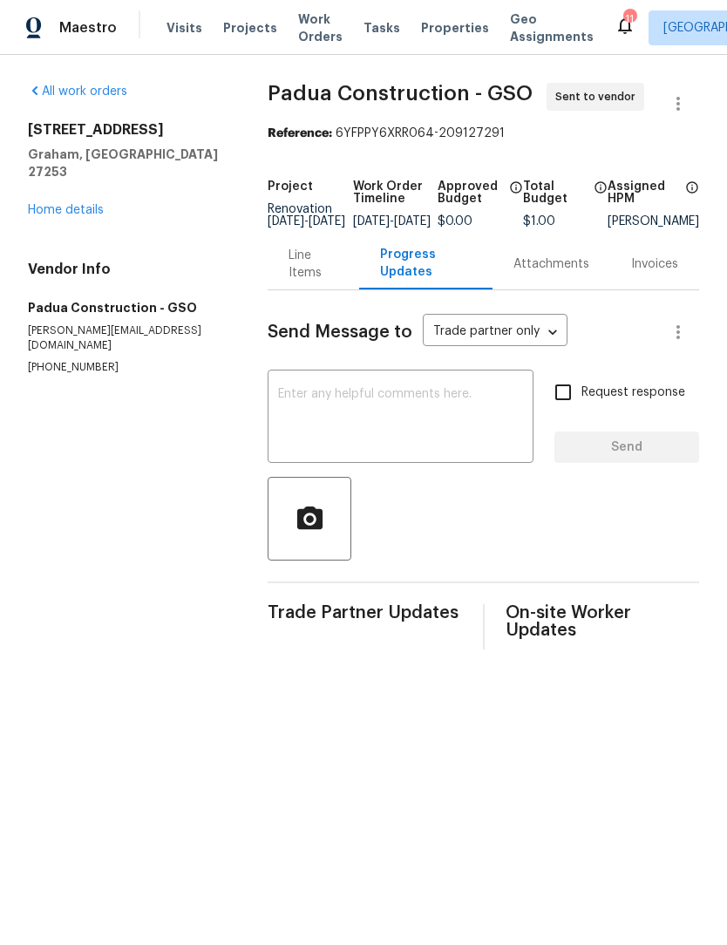
click at [343, 416] on textarea at bounding box center [400, 418] width 245 height 61
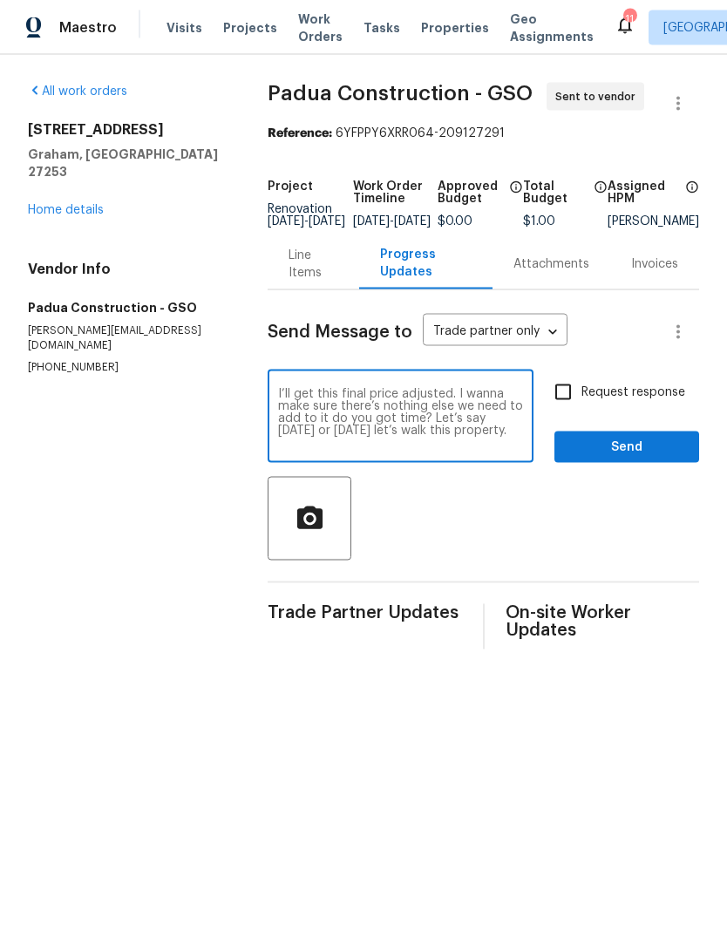
type textarea "I’ll get this final price adjusted. I wanna make sure there’s nothing else we n…"
click at [575, 407] on input "Request response" at bounding box center [563, 392] width 37 height 37
checkbox input "true"
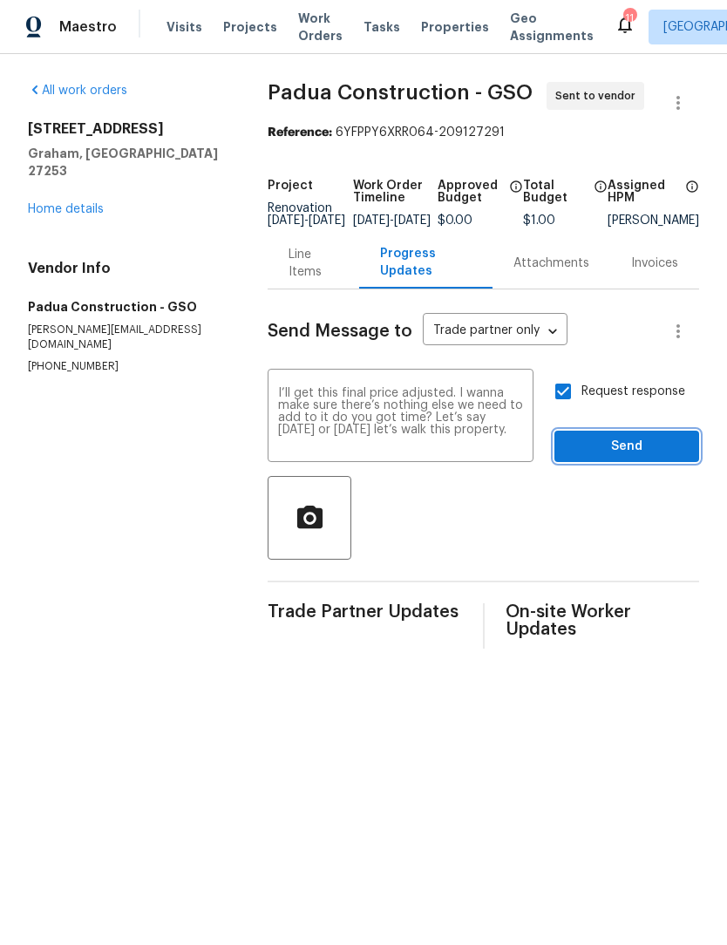
click at [630, 459] on span "Send" at bounding box center [626, 448] width 117 height 22
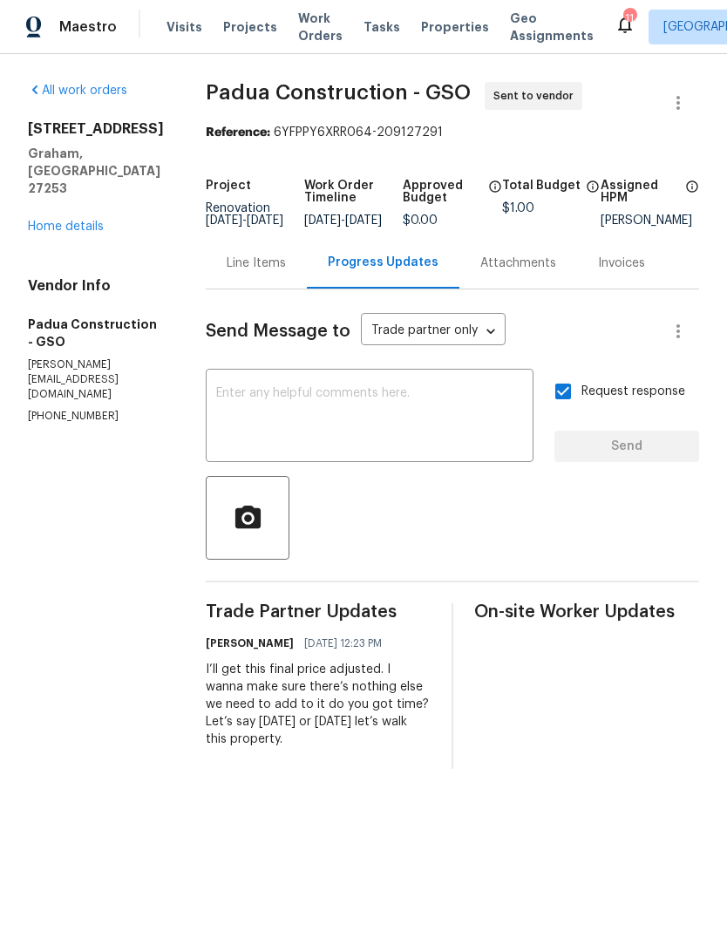
click at [75, 221] on link "Home details" at bounding box center [66, 227] width 76 height 12
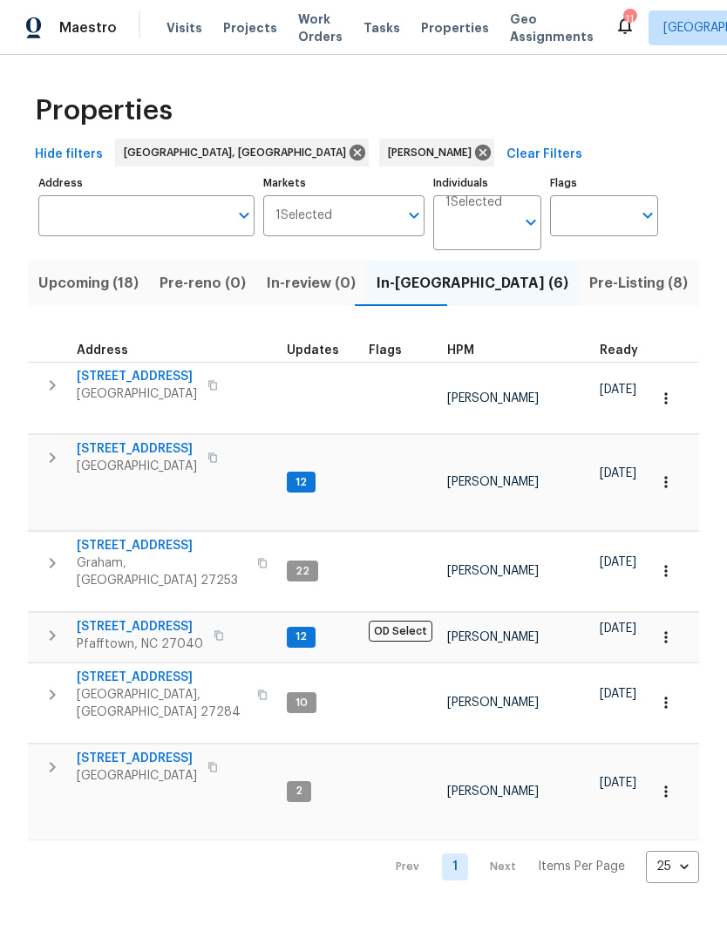
click at [140, 618] on span "4436 Lochurst Dr" at bounding box center [140, 626] width 126 height 17
click at [589, 284] on span "Pre-Listing (8)" at bounding box center [638, 283] width 99 height 24
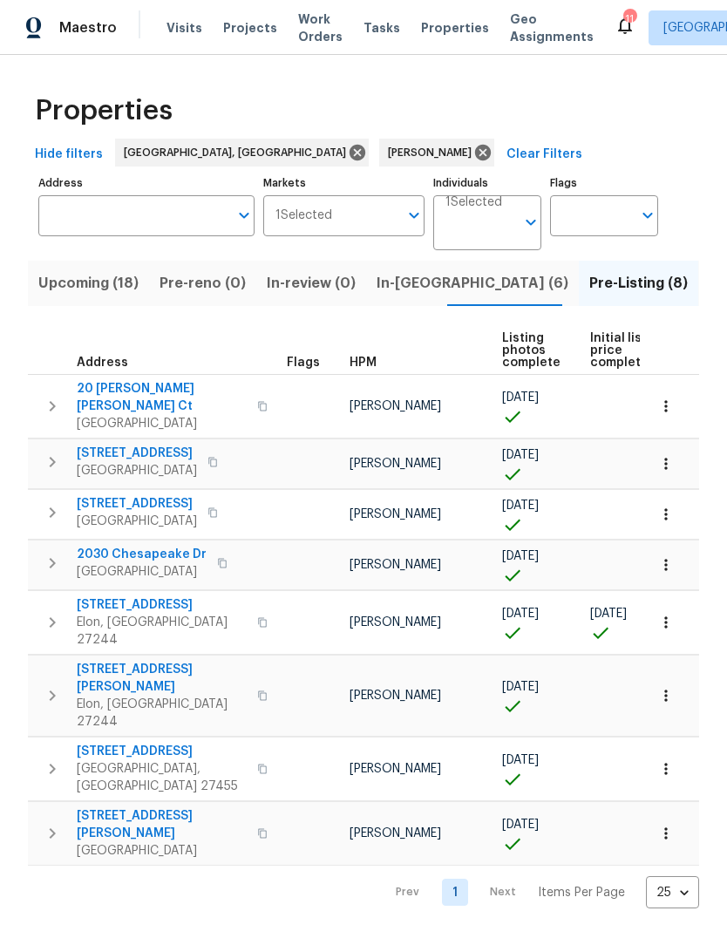
click at [52, 402] on icon "button" at bounding box center [53, 406] width 6 height 10
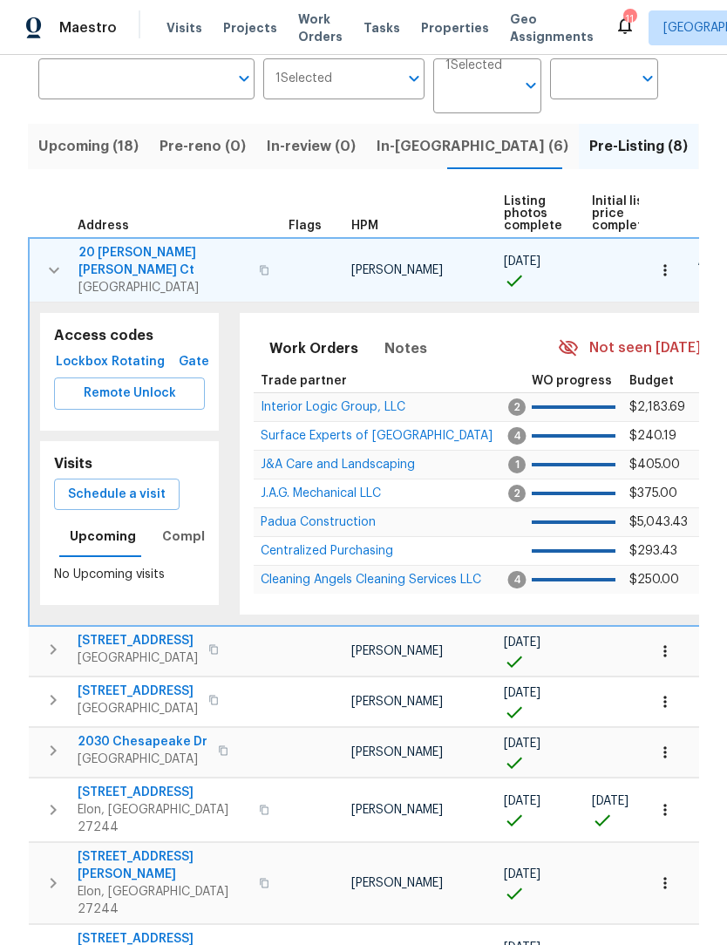
scroll to position [135, 0]
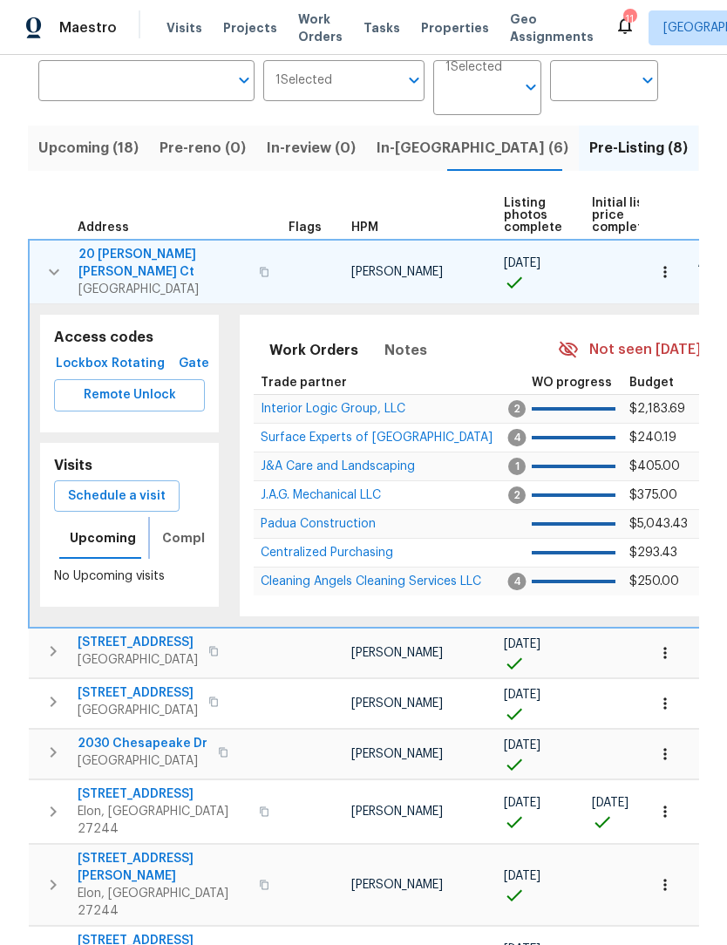
click at [183, 528] on span "Completed" at bounding box center [198, 539] width 73 height 22
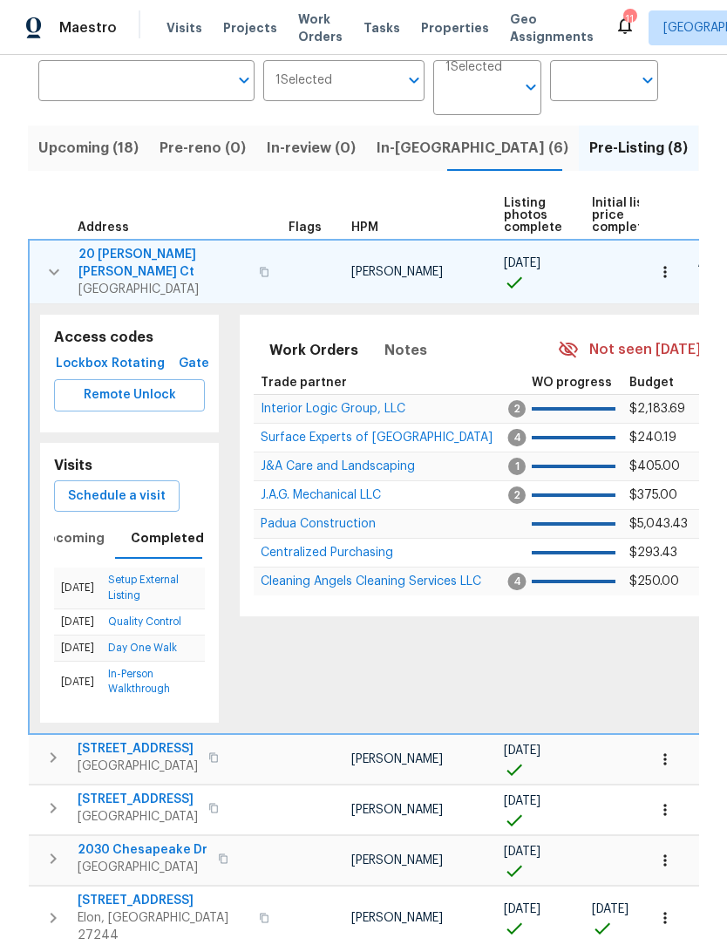
click at [51, 275] on button "button" at bounding box center [54, 272] width 35 height 52
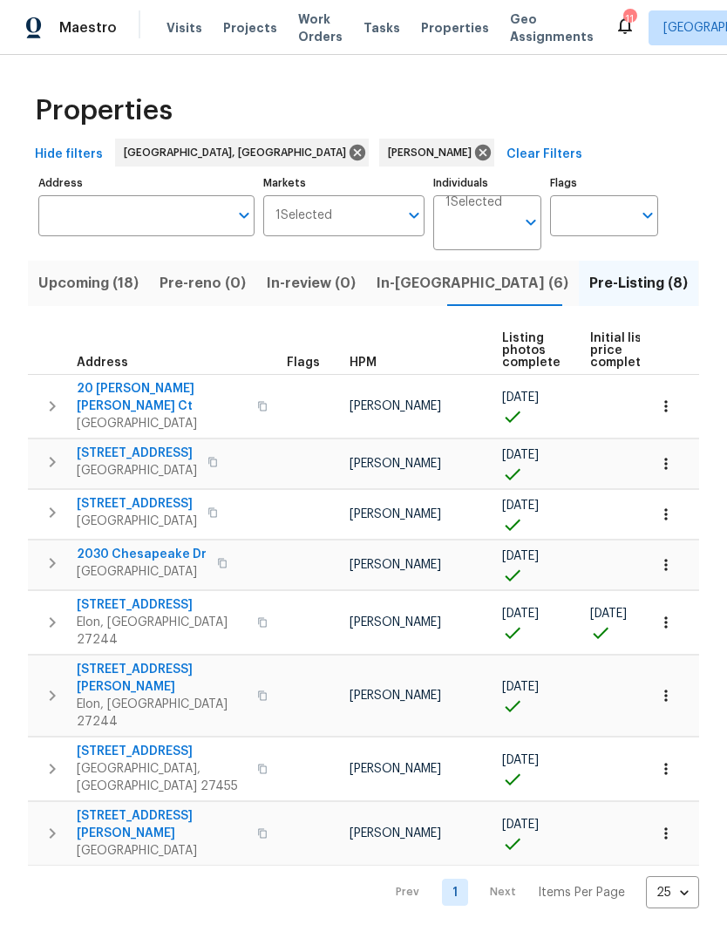
scroll to position [0, 0]
click at [397, 296] on span "In-[GEOGRAPHIC_DATA] (6)" at bounding box center [473, 283] width 192 height 24
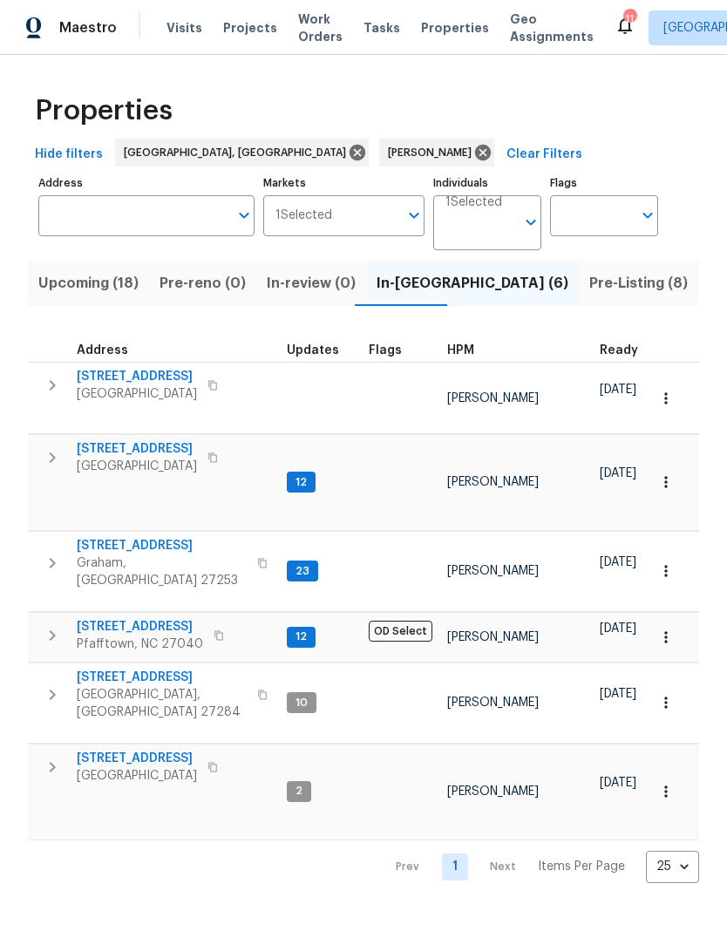
click at [94, 291] on span "Upcoming (18)" at bounding box center [88, 283] width 100 height 24
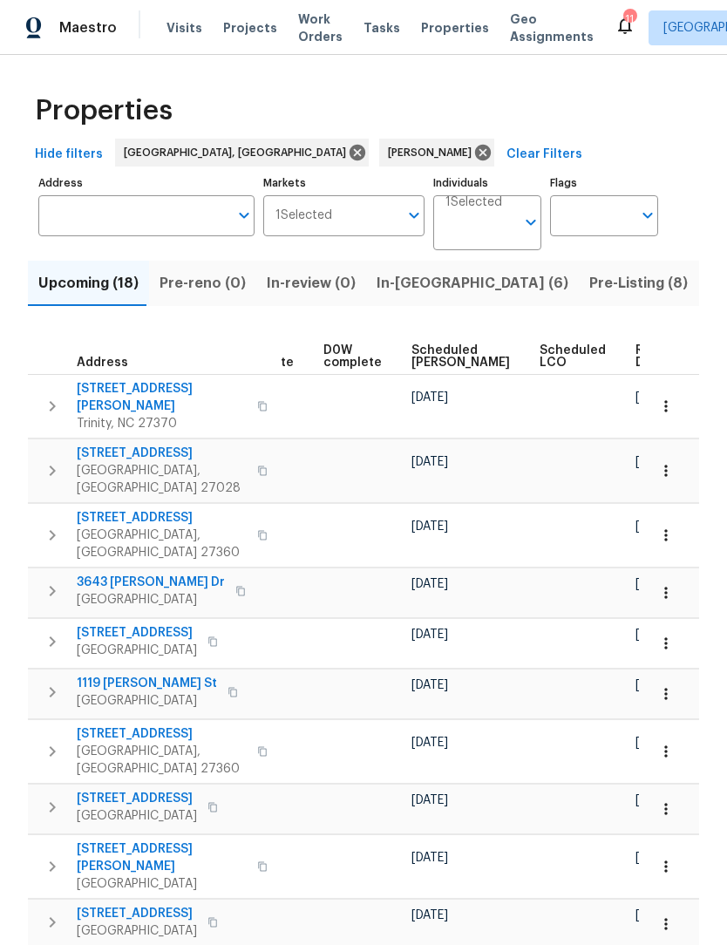
scroll to position [0, 437]
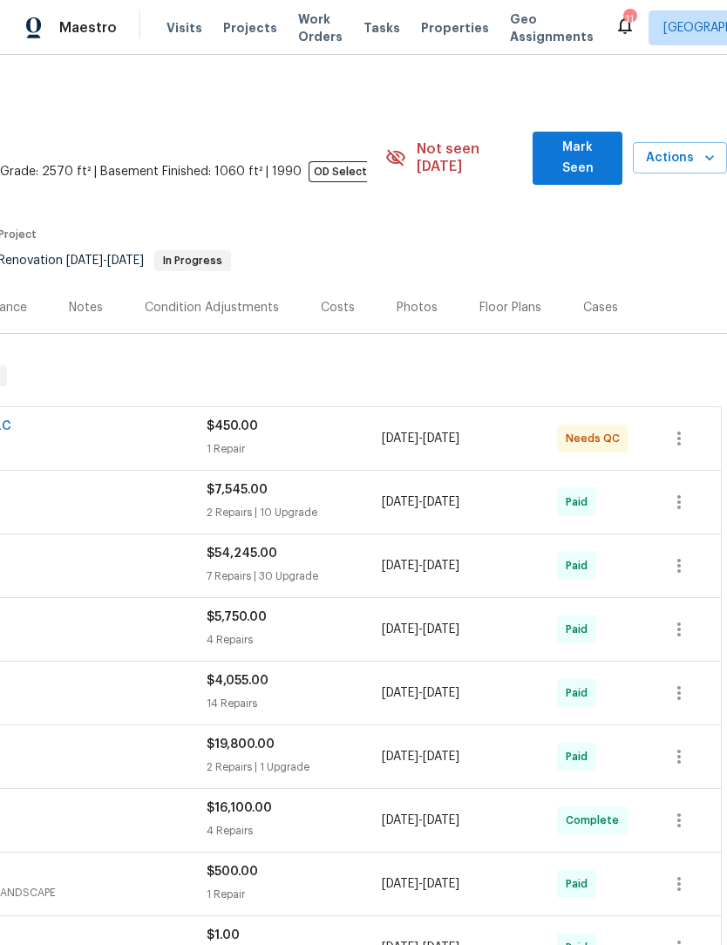
scroll to position [0, 258]
click at [574, 153] on span "Mark Seen" at bounding box center [578, 158] width 62 height 43
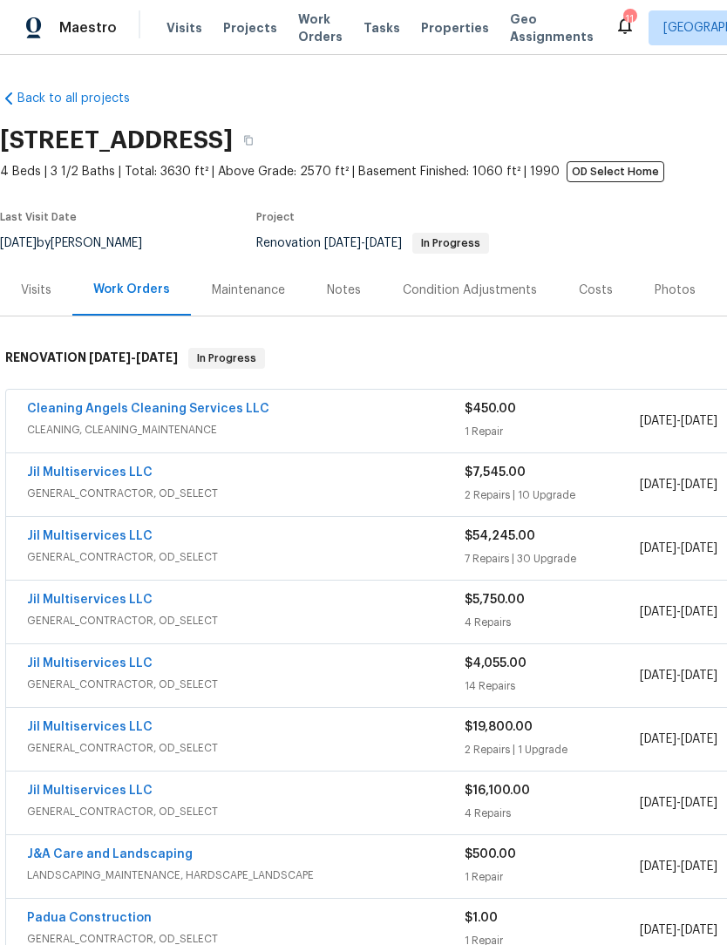
scroll to position [0, 0]
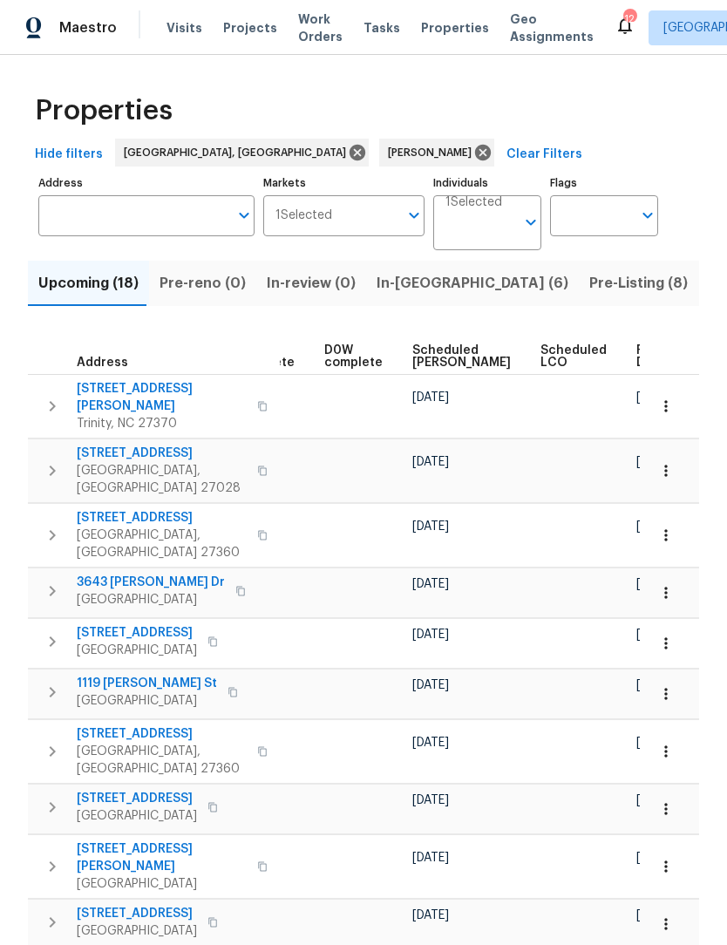
scroll to position [0, 437]
click at [637, 355] on span "Ready Date" at bounding box center [656, 356] width 38 height 24
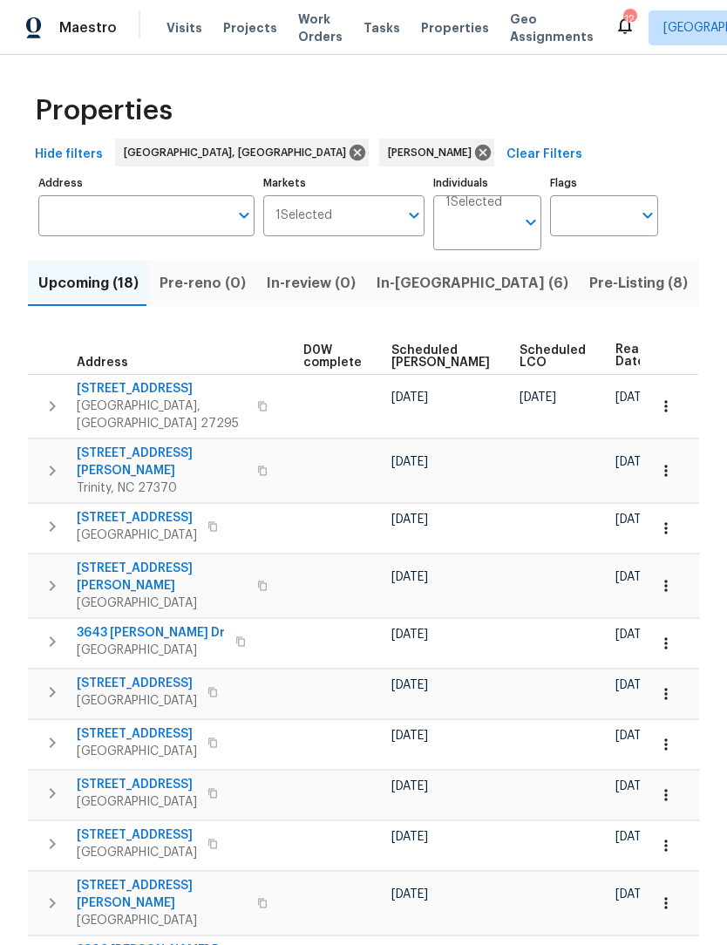
scroll to position [0, 458]
click at [664, 398] on icon "button" at bounding box center [665, 406] width 17 height 17
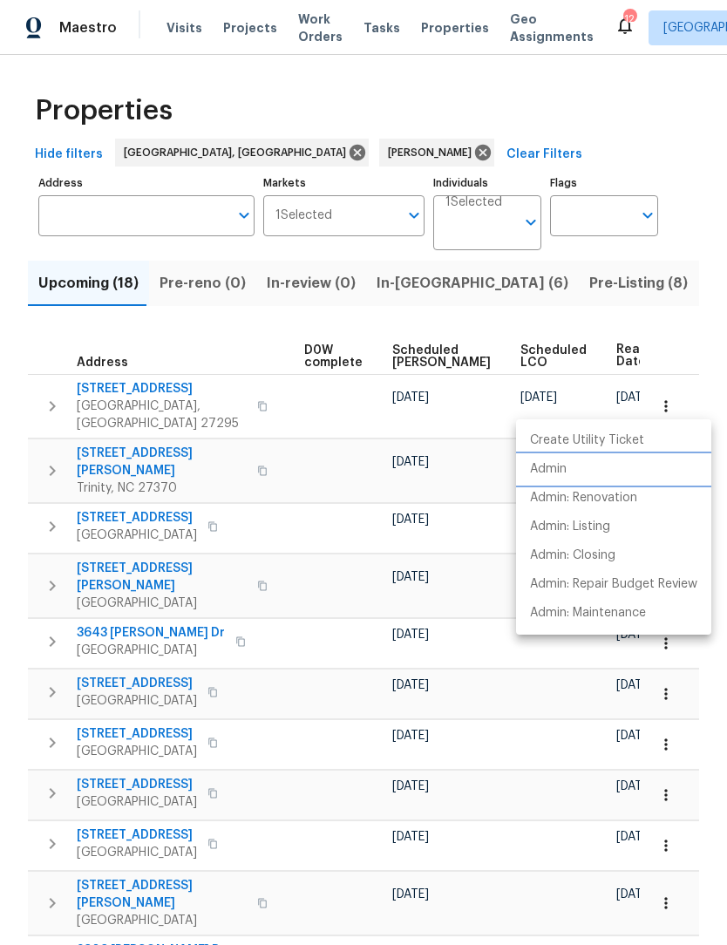
click at [555, 472] on p "Admin" at bounding box center [548, 469] width 37 height 18
click at [414, 323] on div at bounding box center [363, 472] width 727 height 945
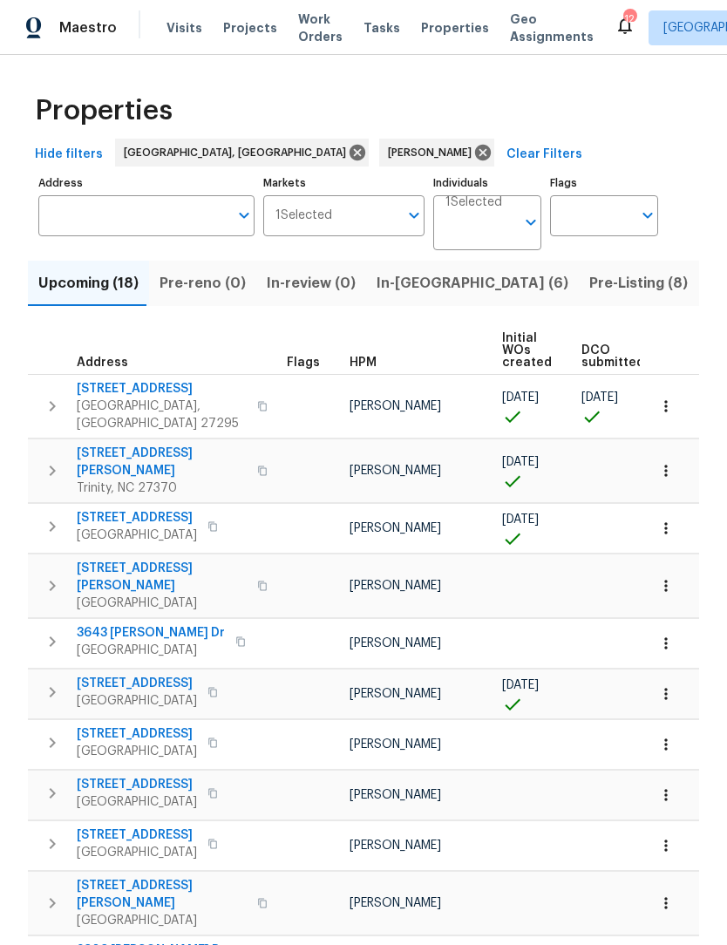
scroll to position [0, 0]
click at [401, 282] on span "In-reno (6)" at bounding box center [473, 283] width 192 height 24
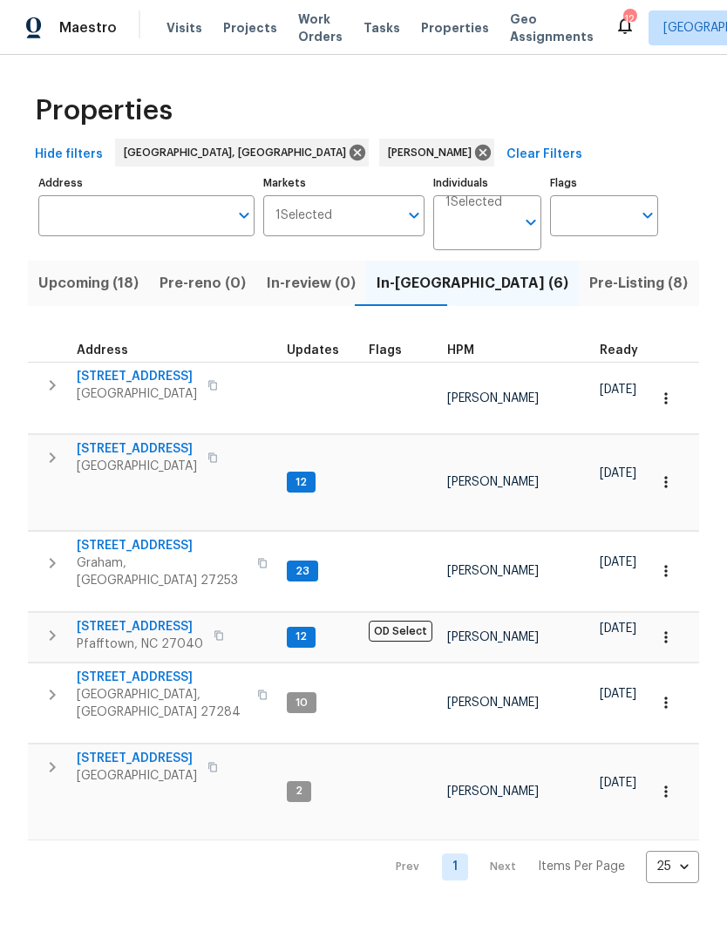
click at [164, 440] on span "[STREET_ADDRESS]" at bounding box center [137, 448] width 120 height 17
click at [106, 283] on span "Upcoming (18)" at bounding box center [88, 283] width 100 height 24
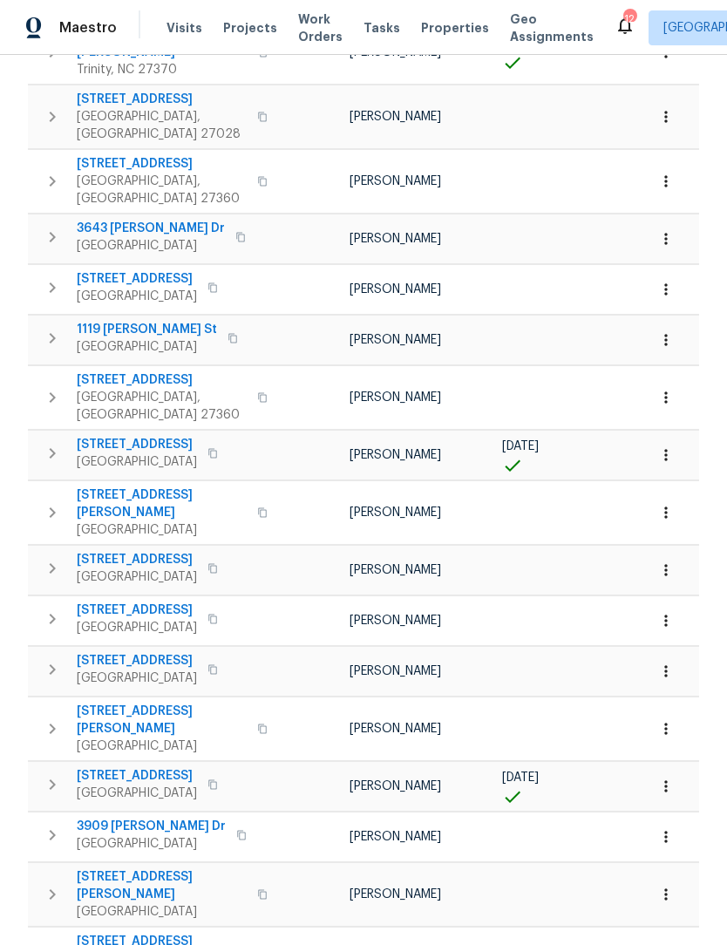
scroll to position [353, 0]
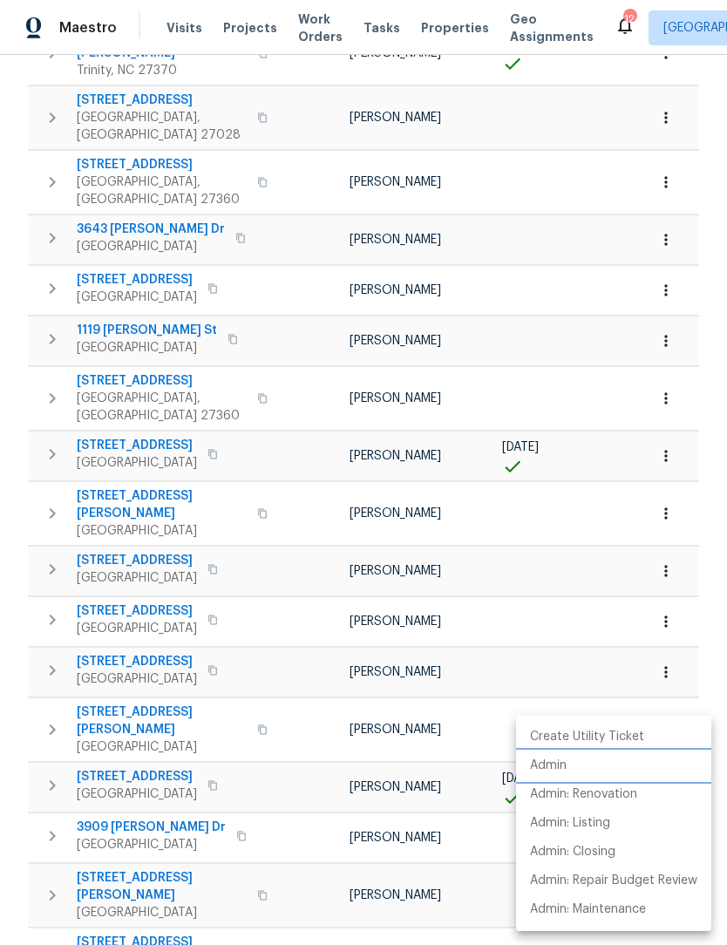
click at [569, 760] on li "Admin" at bounding box center [613, 766] width 195 height 29
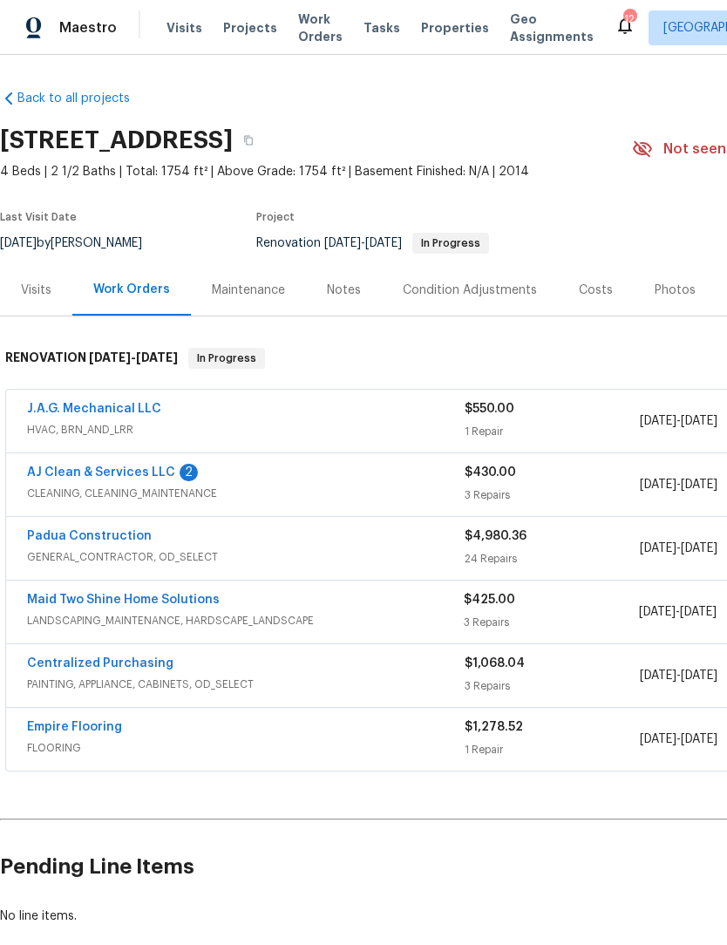
click at [129, 473] on link "AJ Clean & Services LLC" at bounding box center [101, 472] width 148 height 12
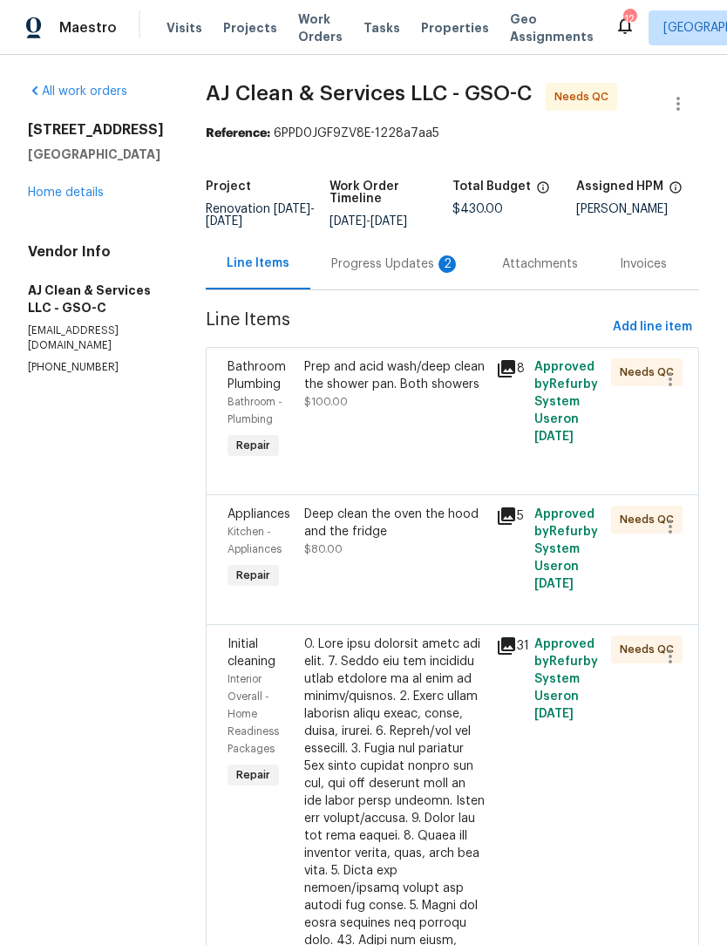
click at [515, 375] on icon at bounding box center [506, 368] width 17 height 17
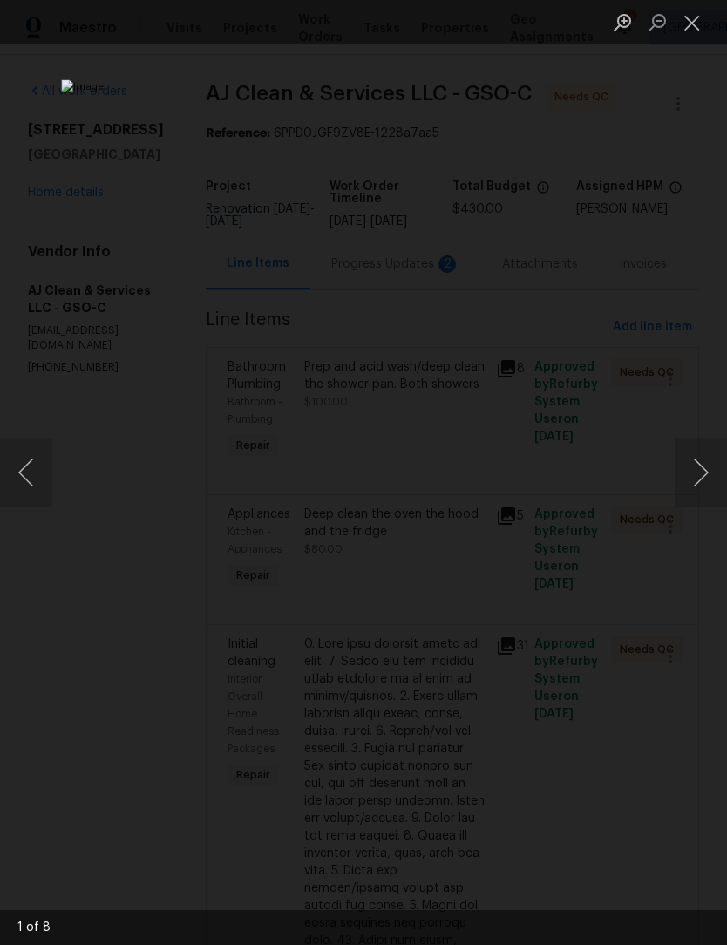
click at [682, 36] on button "Close lightbox" at bounding box center [692, 22] width 35 height 31
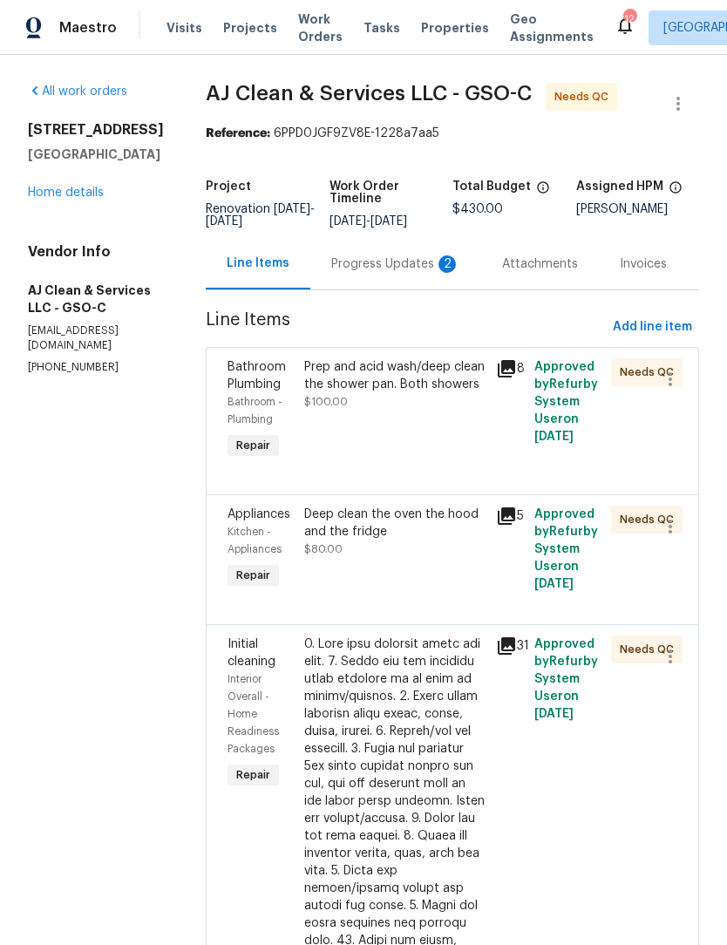
click at [345, 393] on div "Prep and acid wash/deep clean the shower pan. Both showers" at bounding box center [394, 375] width 181 height 35
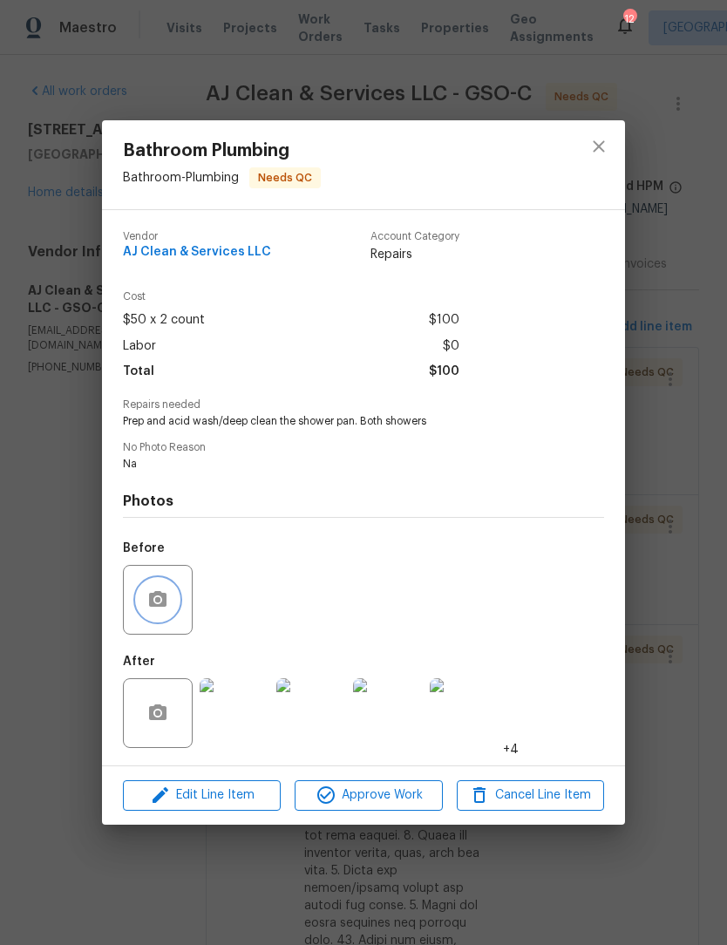
click at [156, 588] on button "button" at bounding box center [158, 600] width 42 height 42
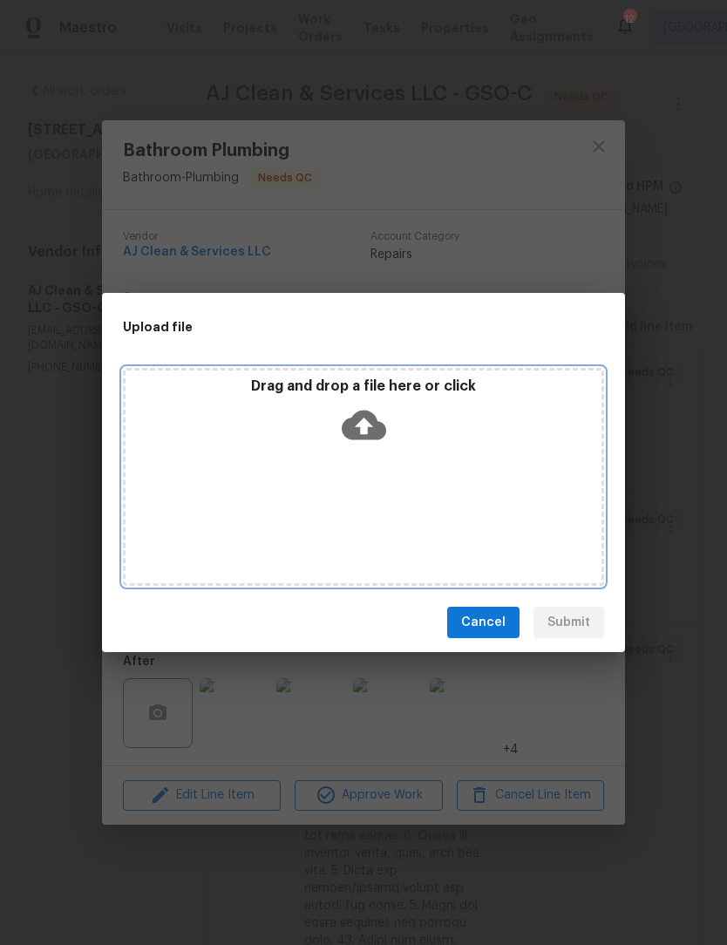
click at [376, 520] on div "Drag and drop a file here or click" at bounding box center [363, 477] width 481 height 218
